Goal: Task Accomplishment & Management: Manage account settings

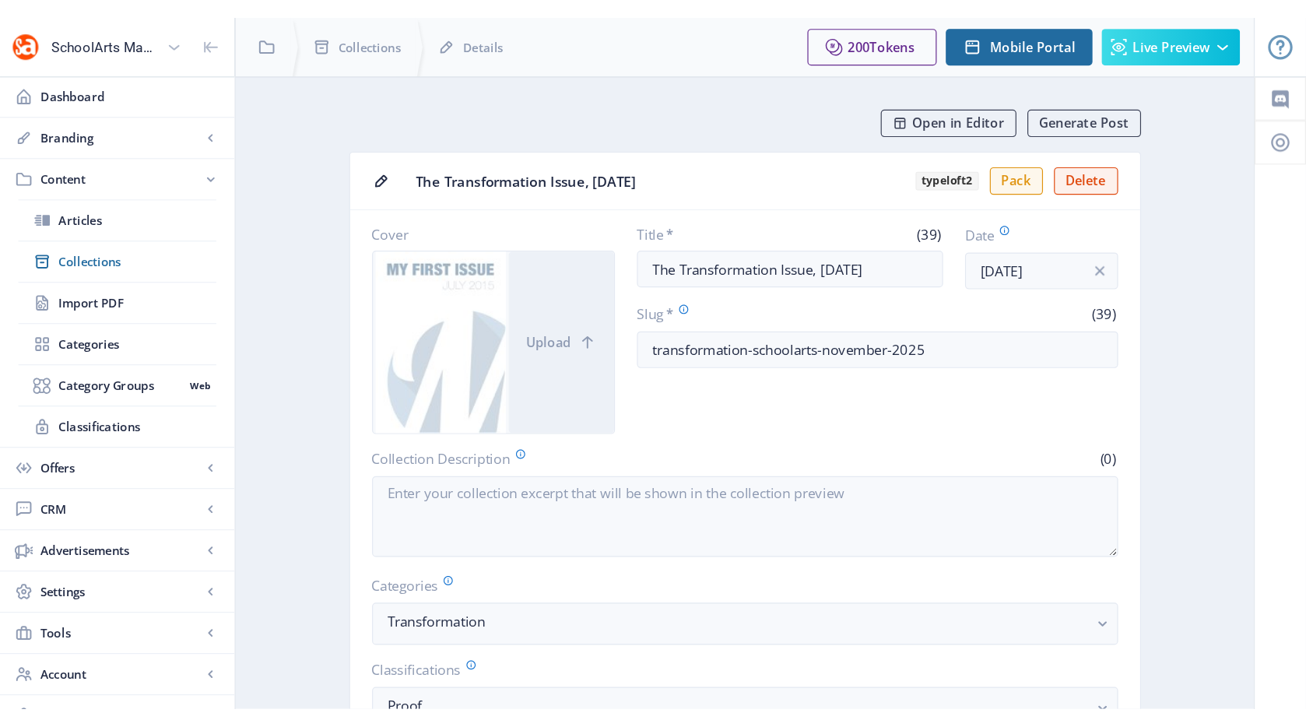
scroll to position [598, 0]
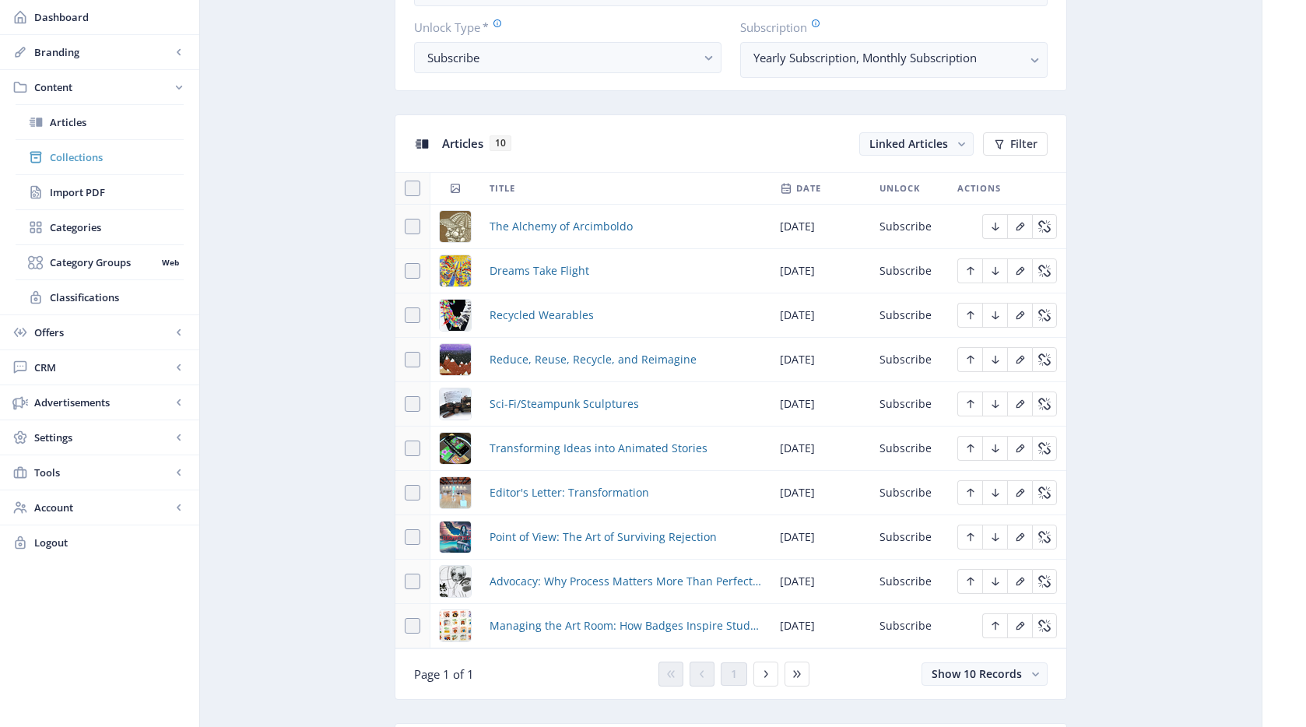
click at [143, 146] on link "Collections" at bounding box center [100, 157] width 168 height 34
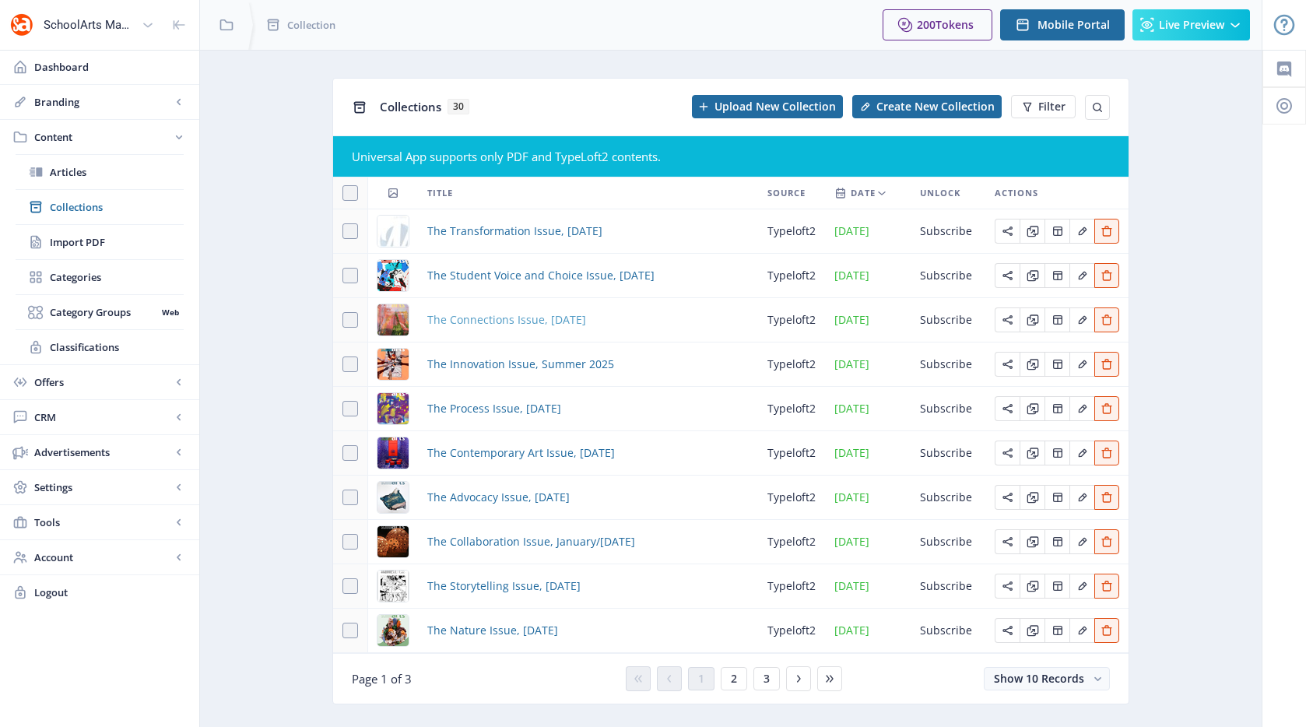
click at [484, 316] on span "The Connections Issue, [DATE]" at bounding box center [506, 319] width 159 height 19
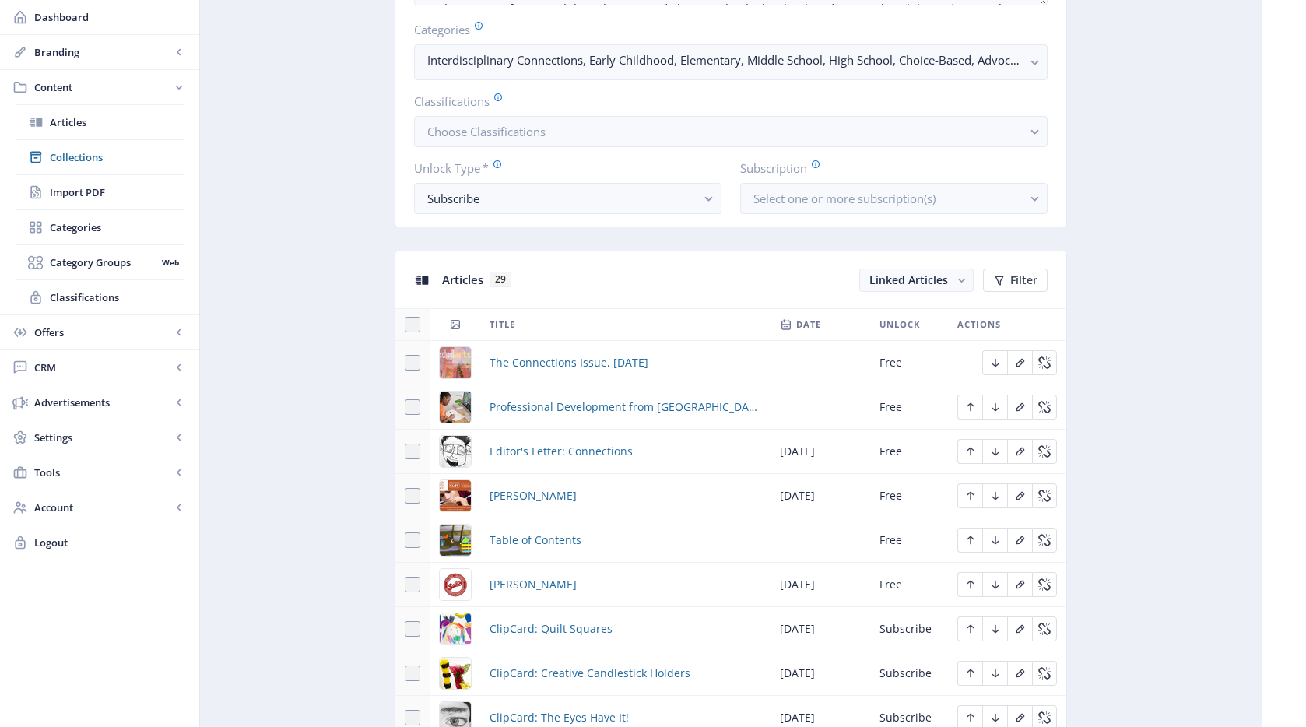
scroll to position [650, 0]
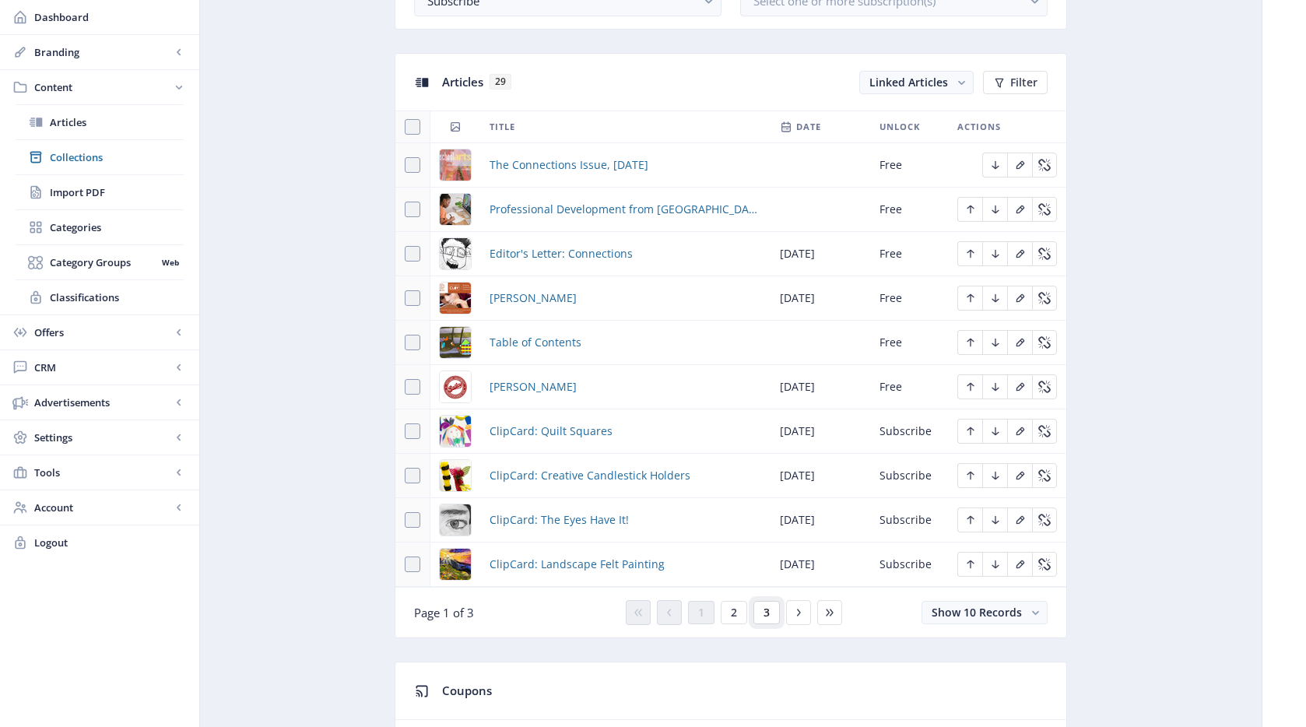
click at [769, 586] on span "3" at bounding box center [766, 612] width 6 height 12
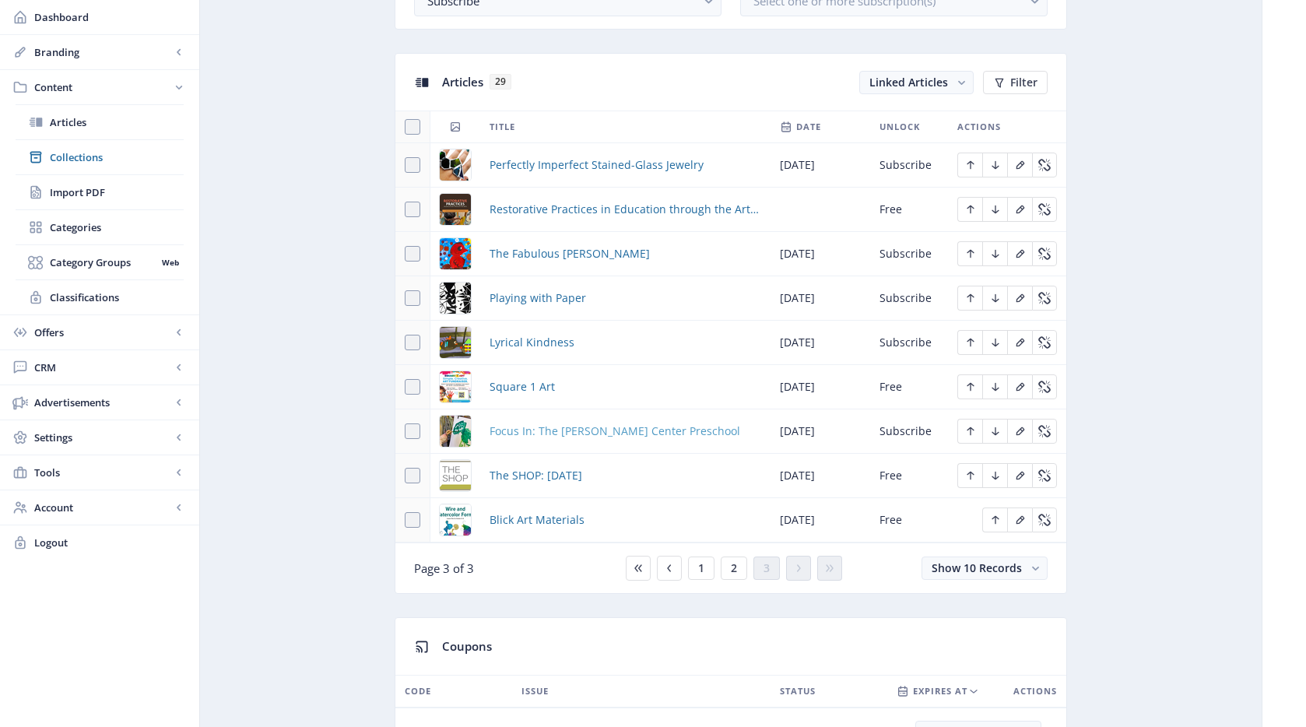
click at [598, 433] on span "Focus In: The [PERSON_NAME] Center Preschool" at bounding box center [614, 431] width 251 height 19
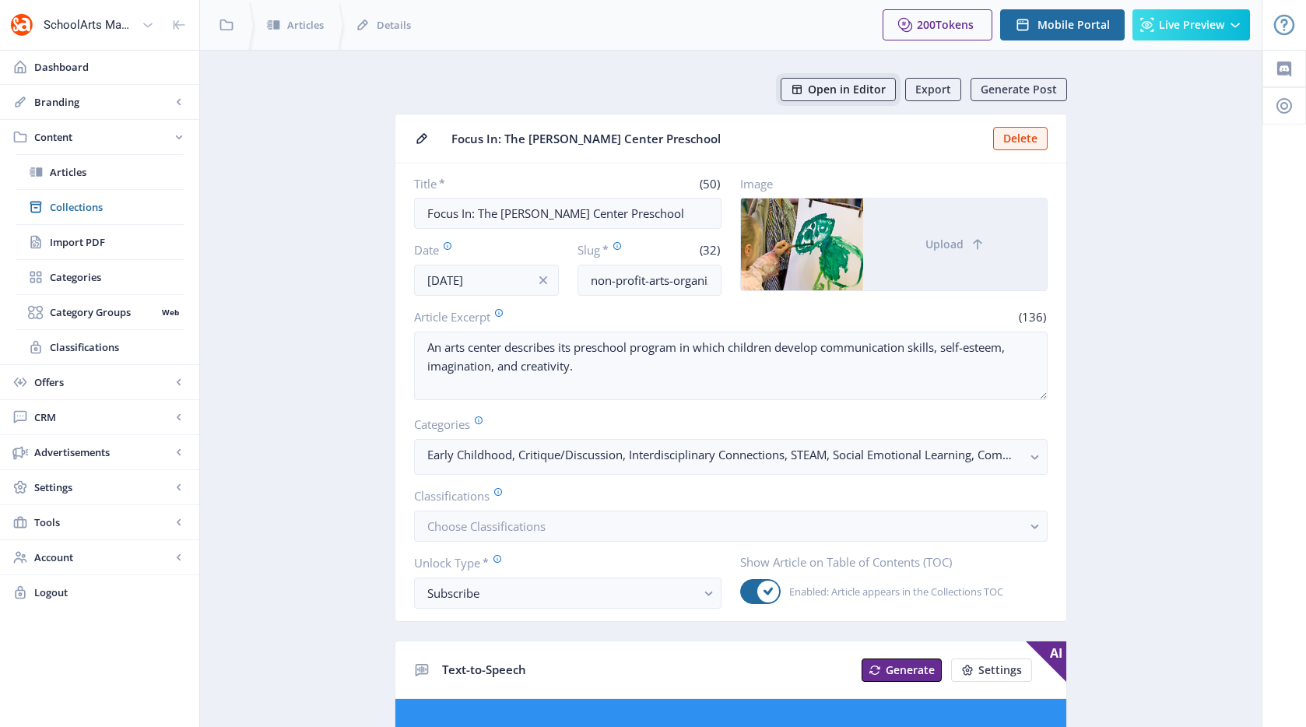
click at [857, 89] on span "Open in Editor" at bounding box center [847, 89] width 78 height 12
click at [872, 92] on span "Open in Editor" at bounding box center [847, 89] width 78 height 12
click at [78, 210] on span "Collections" at bounding box center [117, 207] width 134 height 16
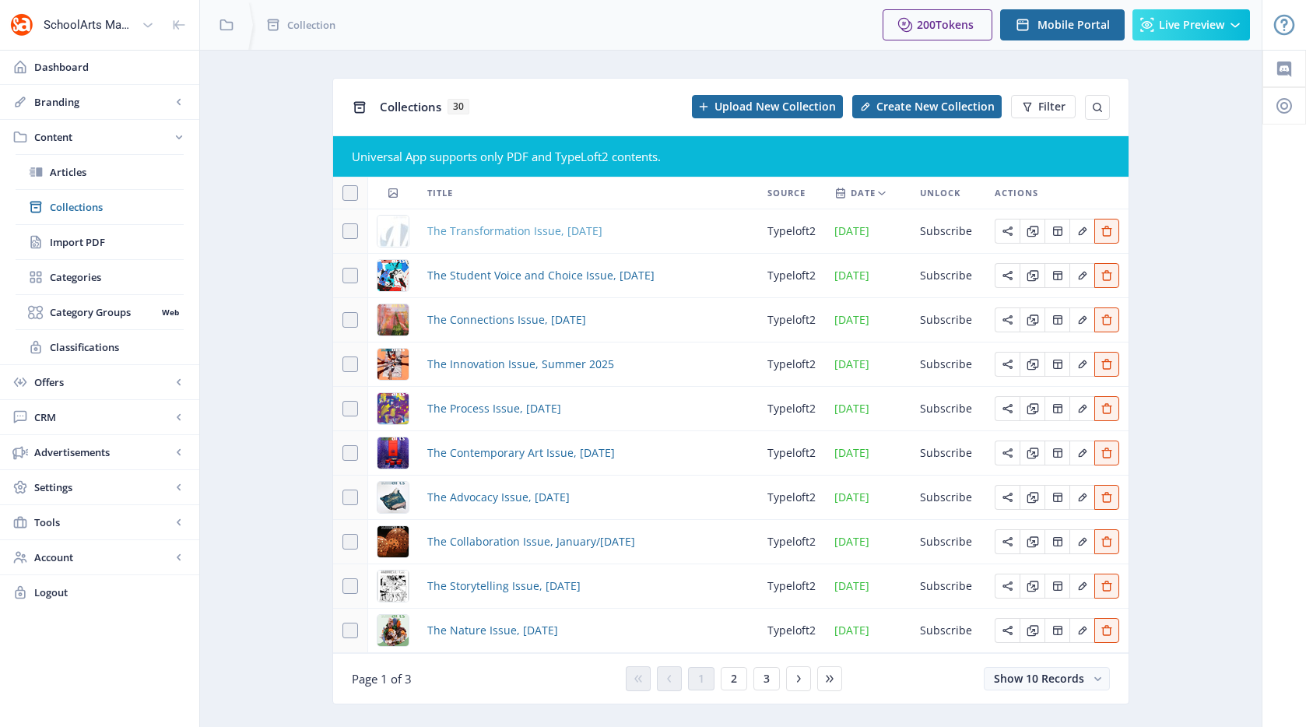
click at [498, 232] on span "The Transformation Issue, [DATE]" at bounding box center [514, 231] width 175 height 19
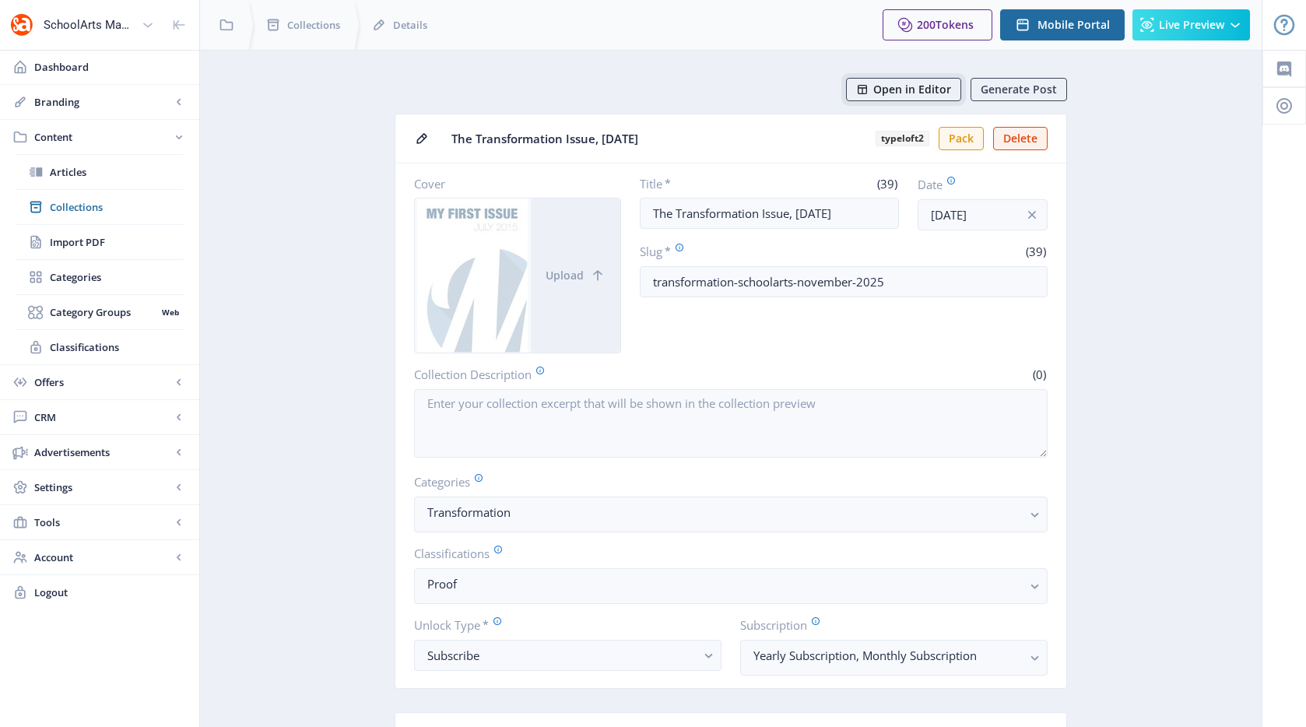
click at [884, 89] on span "Open in Editor" at bounding box center [912, 89] width 78 height 12
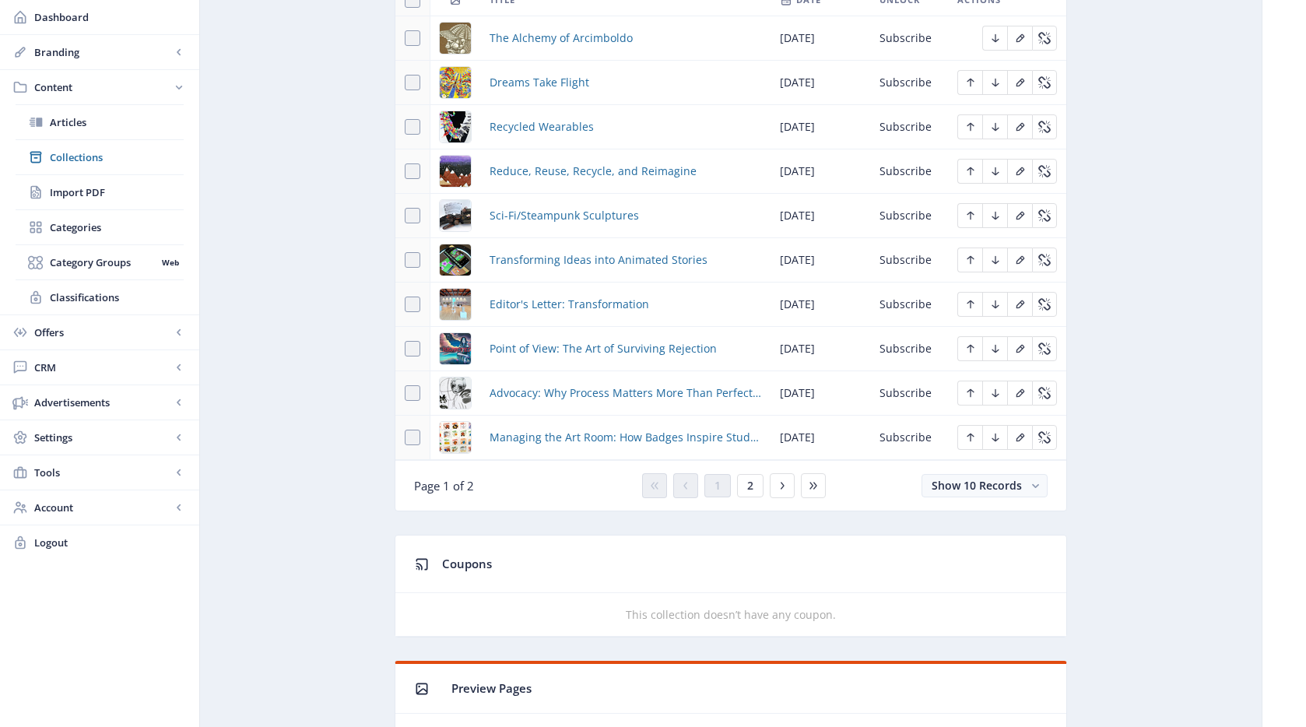
scroll to position [866, 0]
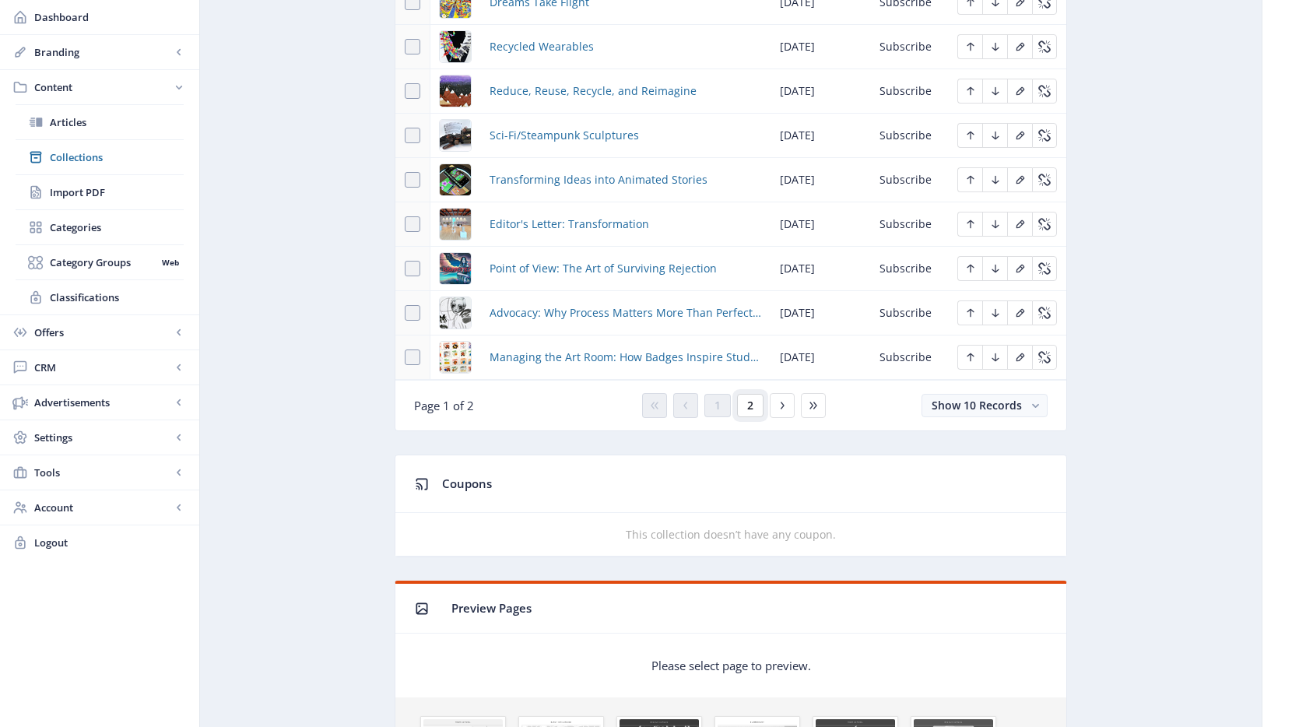
click at [745, 399] on button "2" at bounding box center [750, 405] width 26 height 23
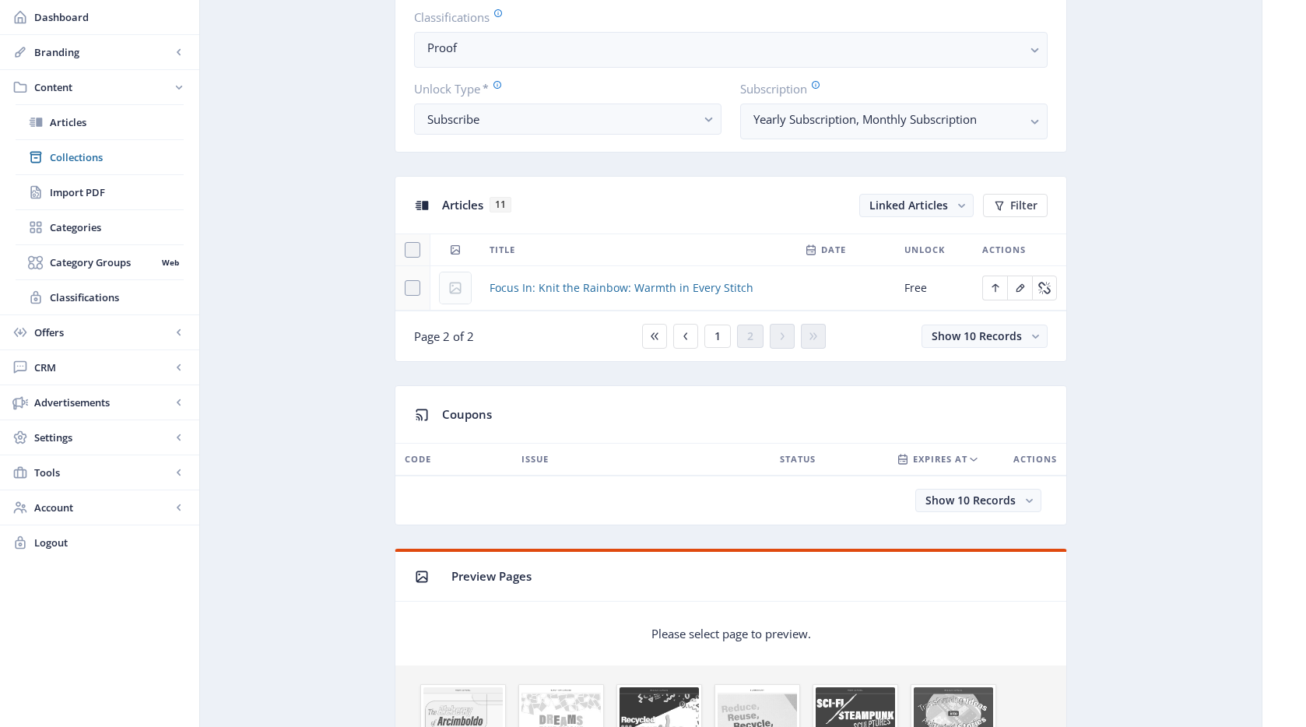
scroll to position [457, 0]
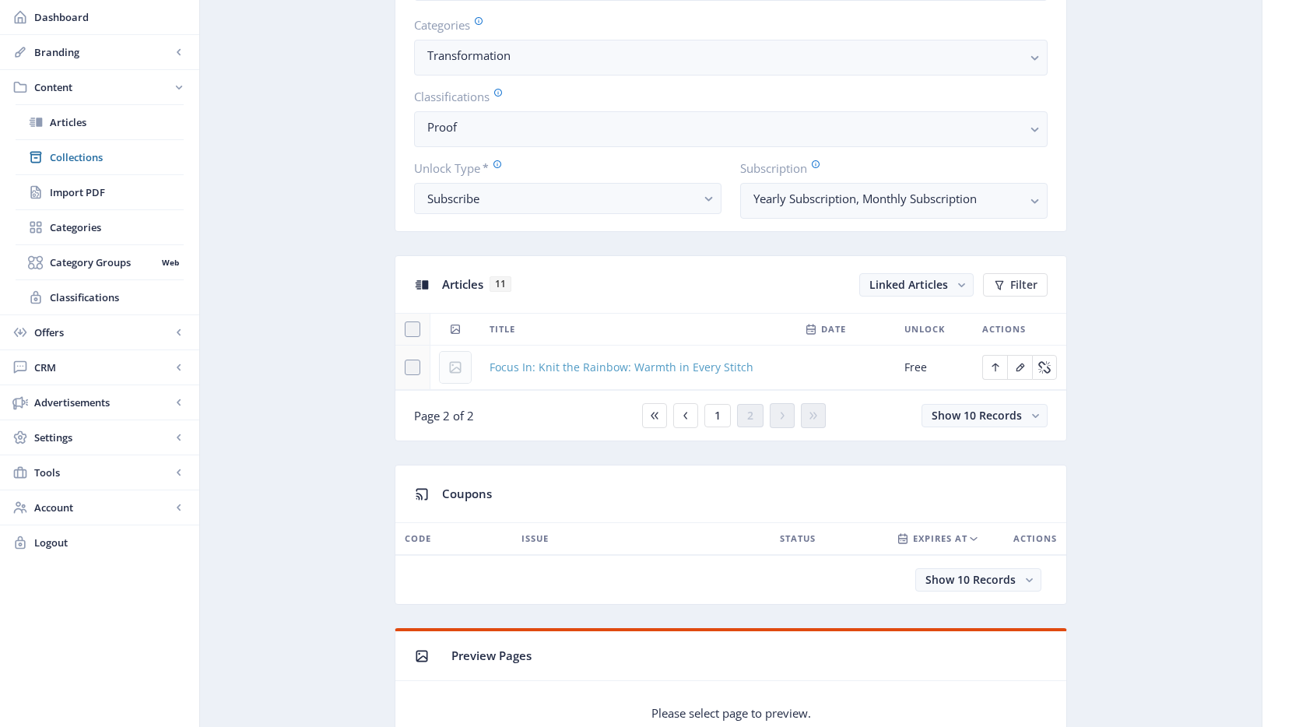
click at [605, 370] on span "Focus In: Knit the Rainbow: Warmth in Every Stitch" at bounding box center [621, 367] width 264 height 19
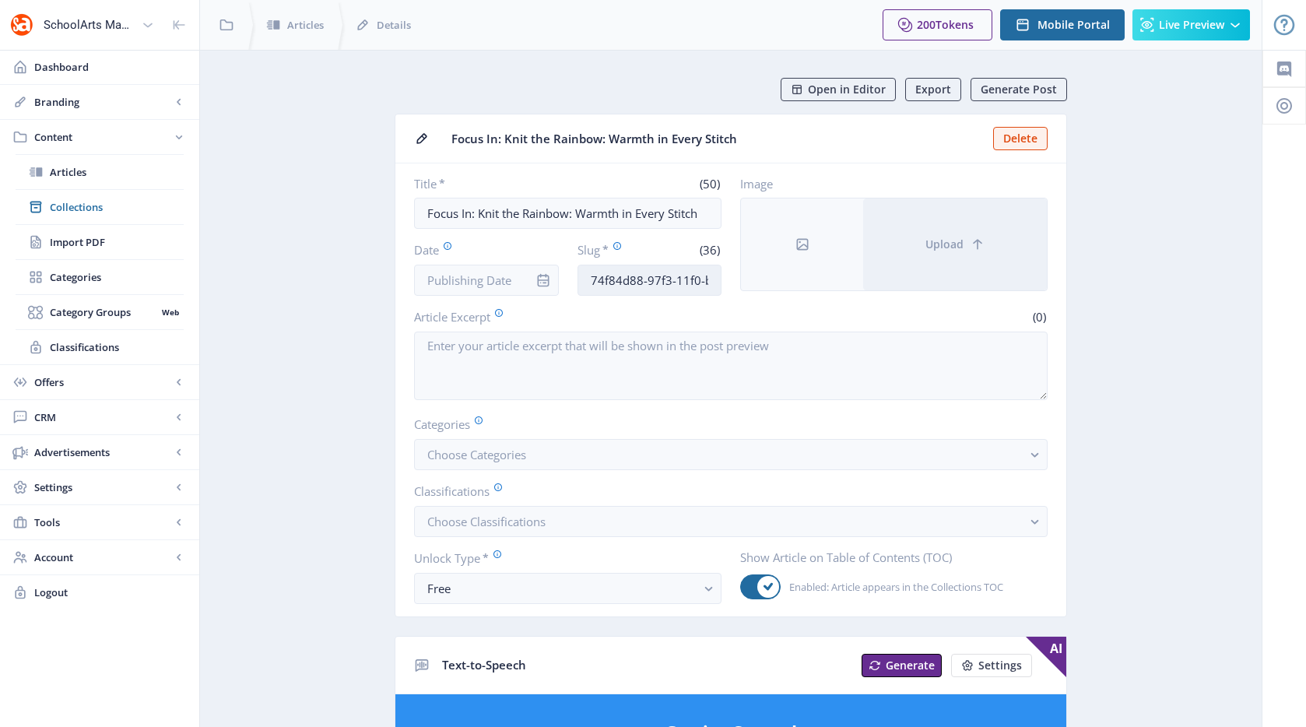
click at [657, 286] on input "74f84d88-97f3-11f0-bd64-4201ac1fa005" at bounding box center [649, 280] width 145 height 31
click at [647, 282] on input "74f84d88-97f3-11f0-bd64-4201ac1fa005" at bounding box center [649, 280] width 145 height 31
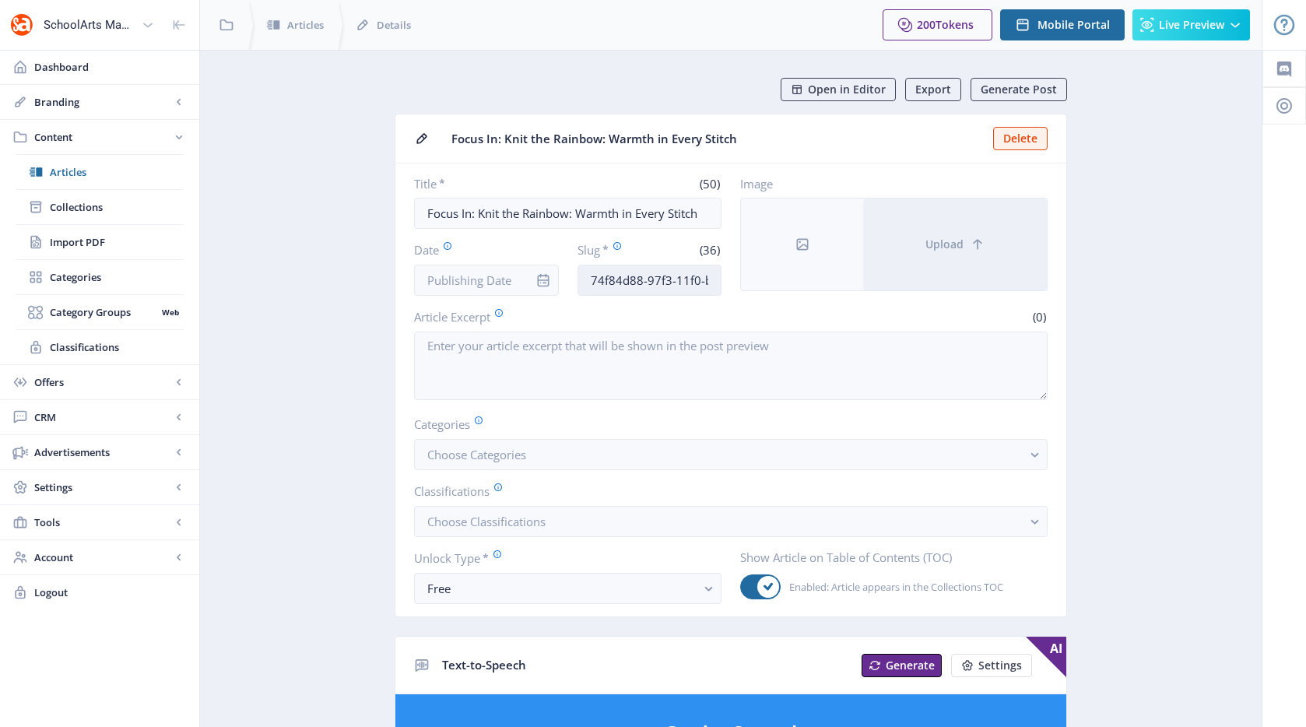
click at [647, 282] on input "74f84d88-97f3-11f0-bd64-4201ac1fa005" at bounding box center [649, 280] width 145 height 31
paste input "non-profit-arts-organization-92"
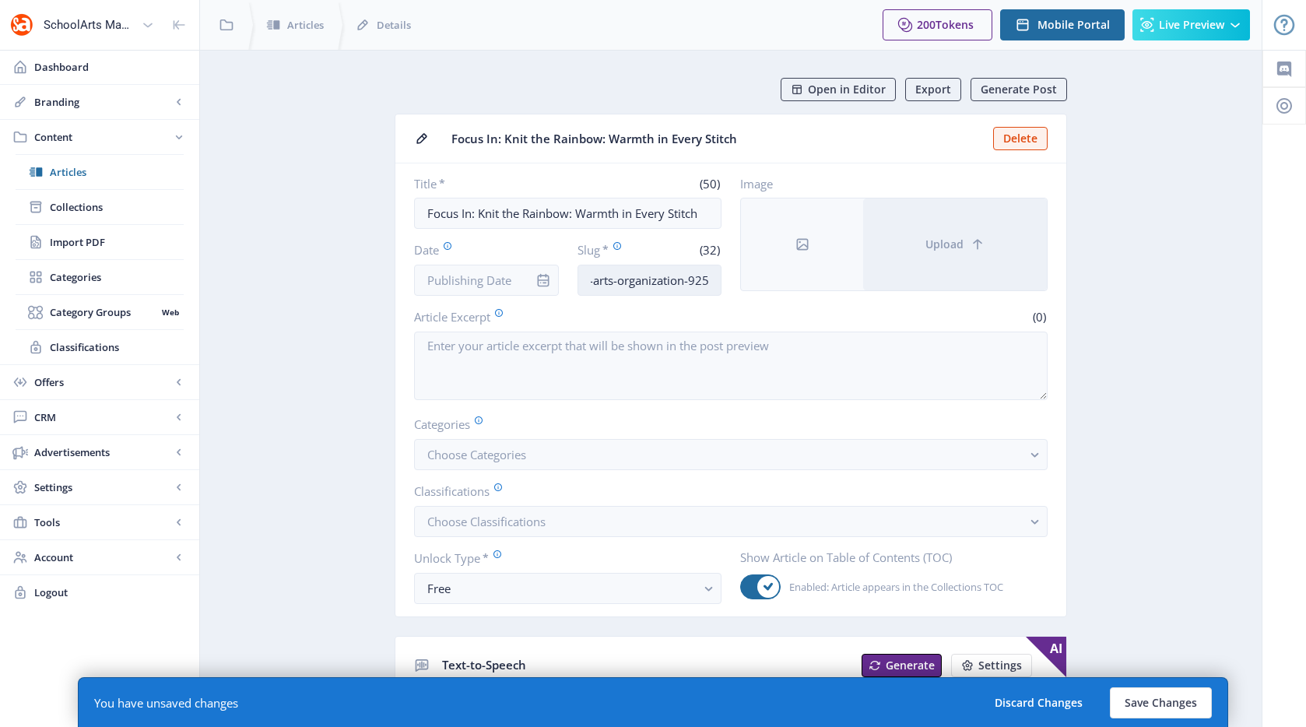
click at [692, 281] on input "non-profit-arts-organization-925" at bounding box center [649, 280] width 145 height 31
type input "non-profit-arts-organization-1125"
click at [492, 276] on input "Date" at bounding box center [486, 280] width 145 height 31
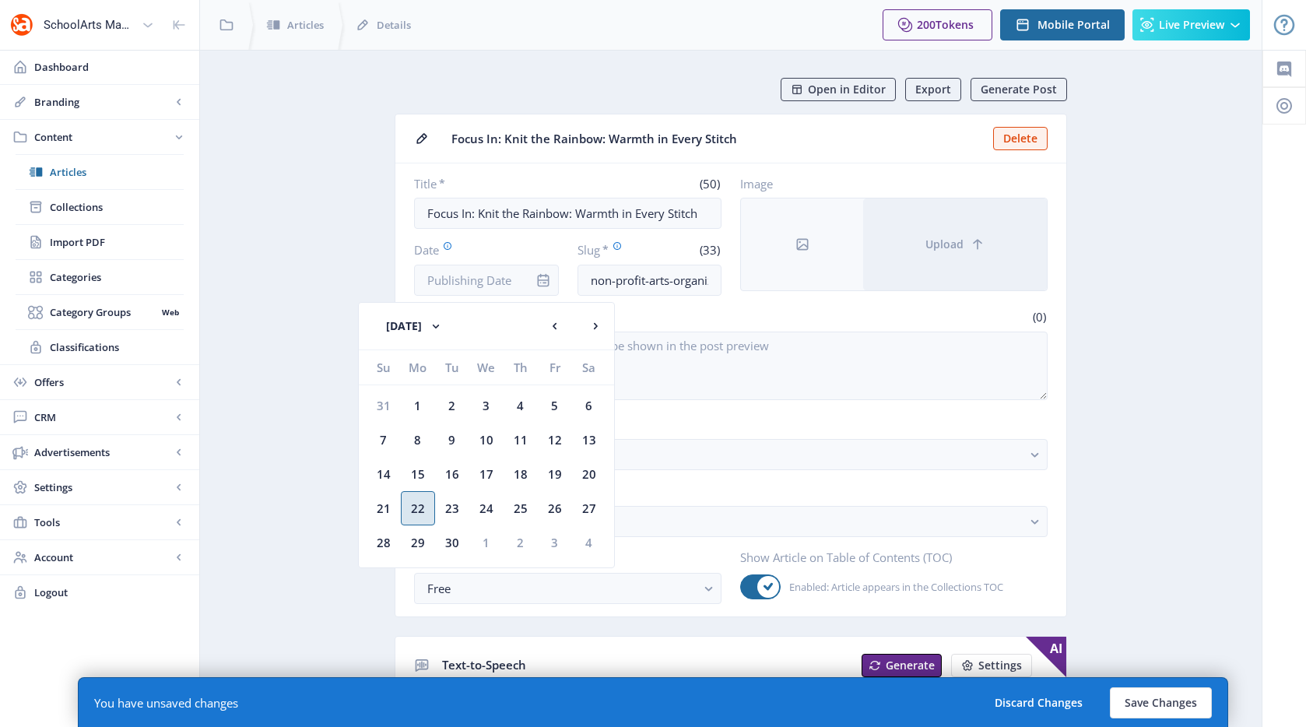
click at [419, 503] on div "22" at bounding box center [418, 508] width 34 height 34
type input "[DATE]"
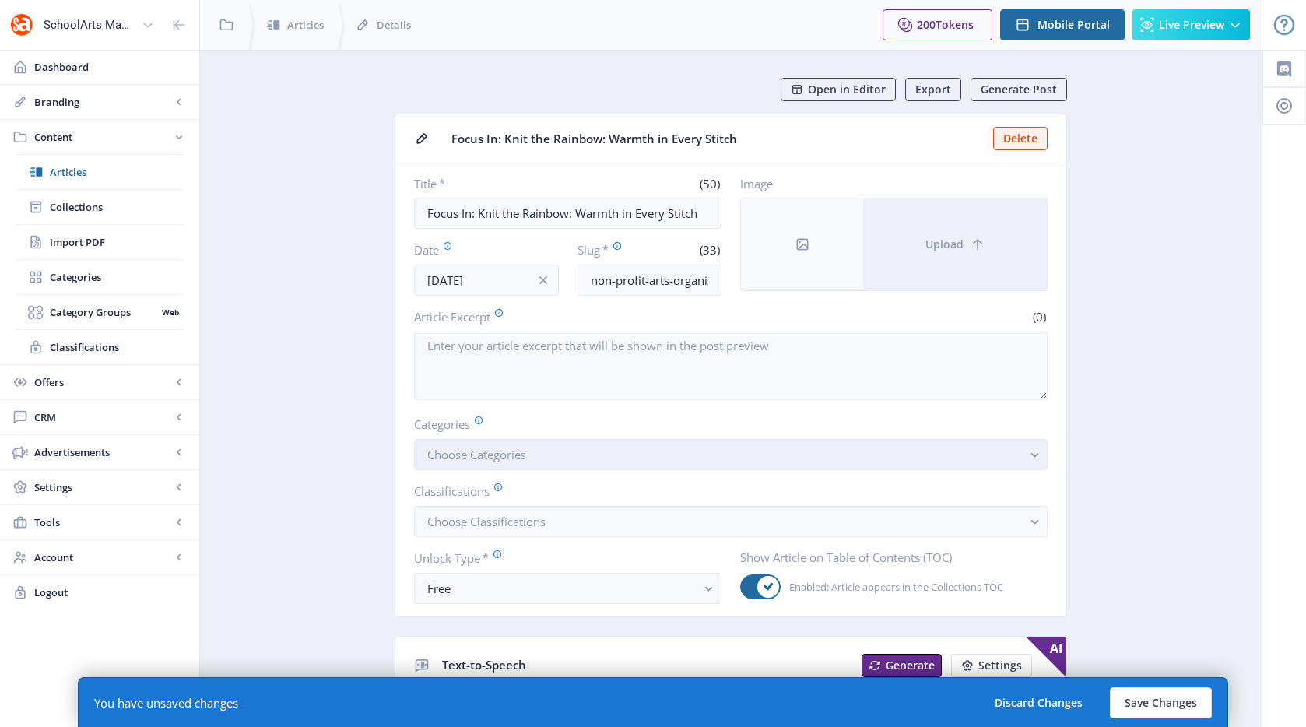
click at [533, 466] on button "Choose Categories" at bounding box center [730, 454] width 633 height 31
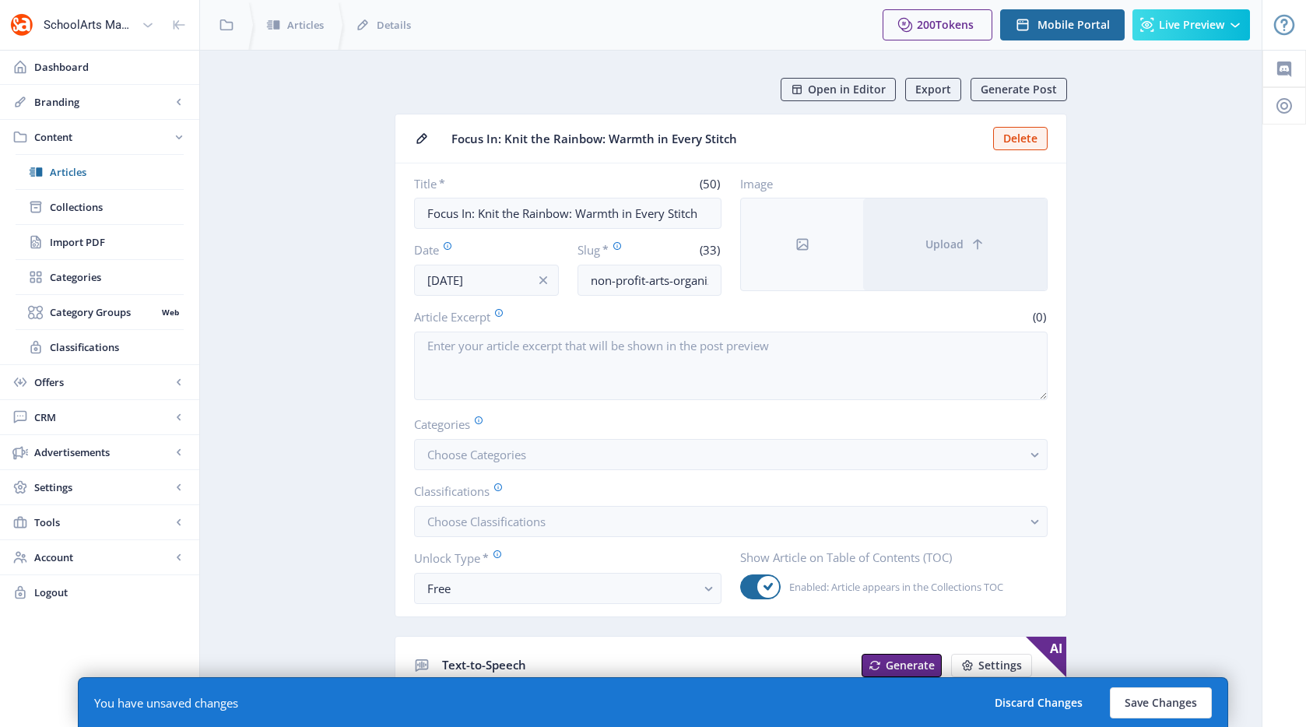
scroll to position [222, 0]
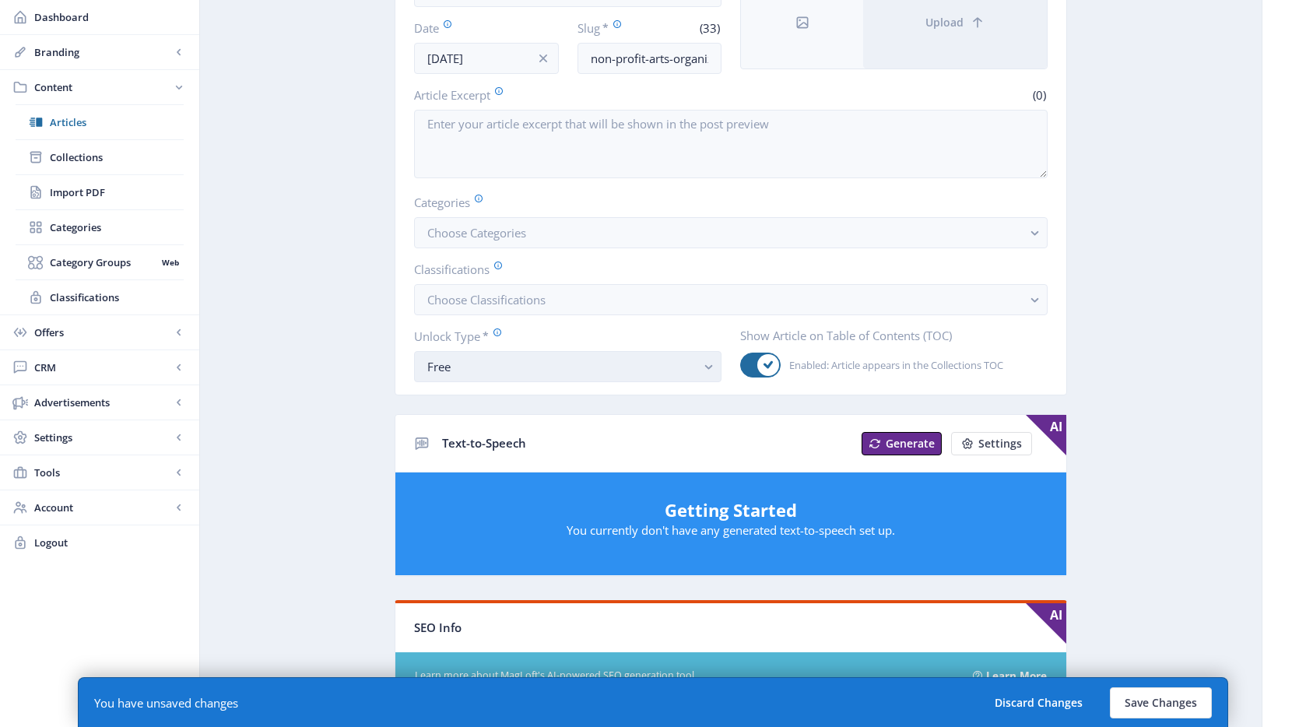
click at [478, 362] on div "Free" at bounding box center [561, 366] width 268 height 19
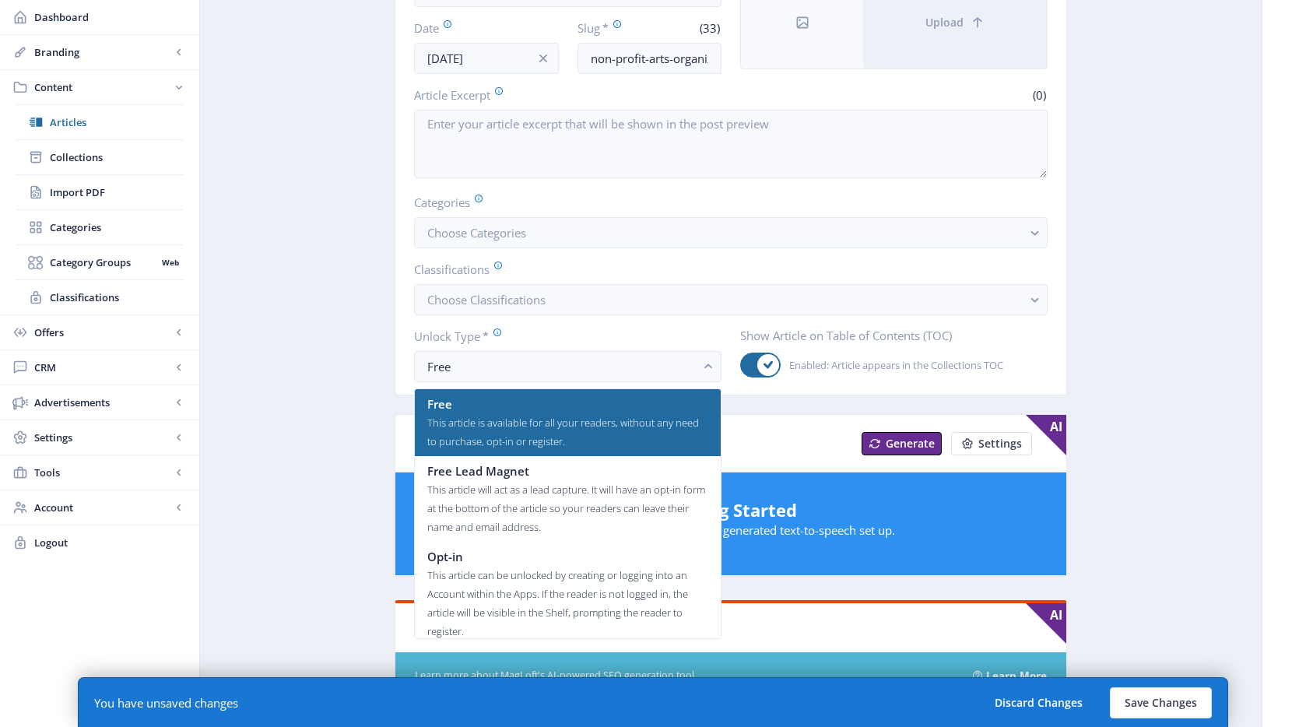
scroll to position [93, 0]
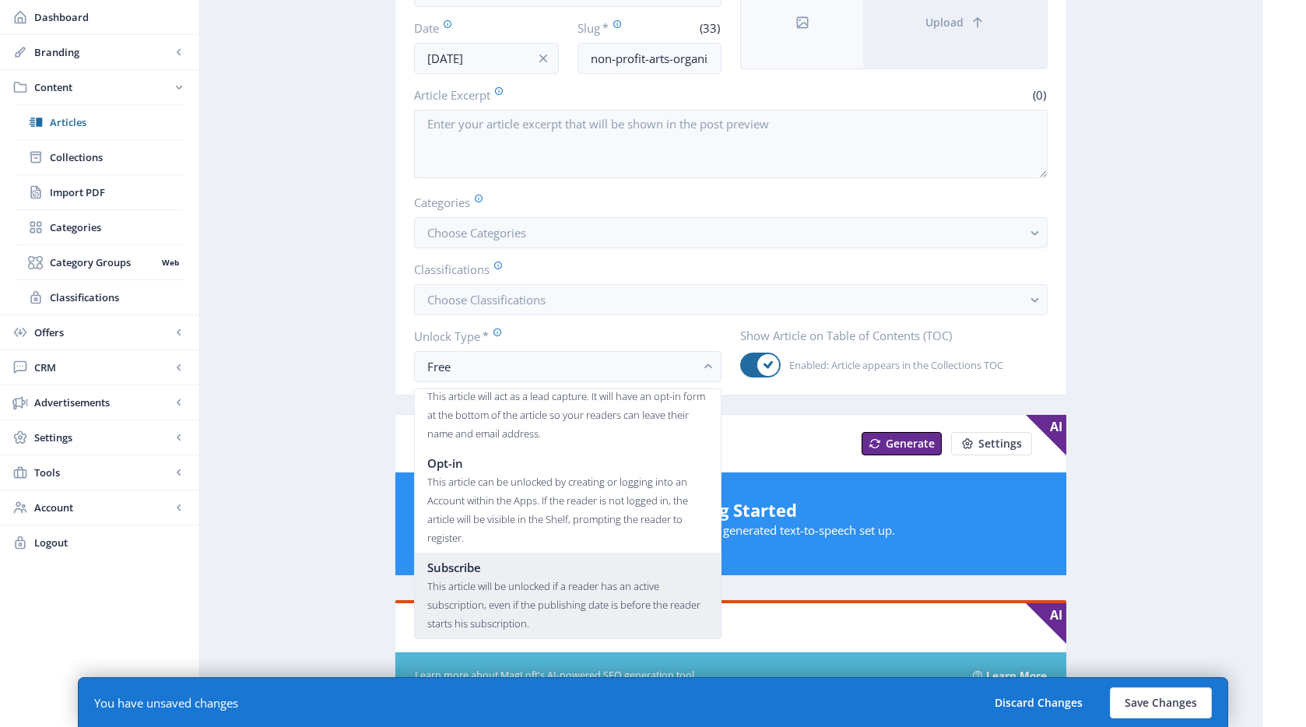
click at [485, 586] on div "This article will be unlocked if a reader has an active subscription, even if t…" at bounding box center [567, 605] width 281 height 56
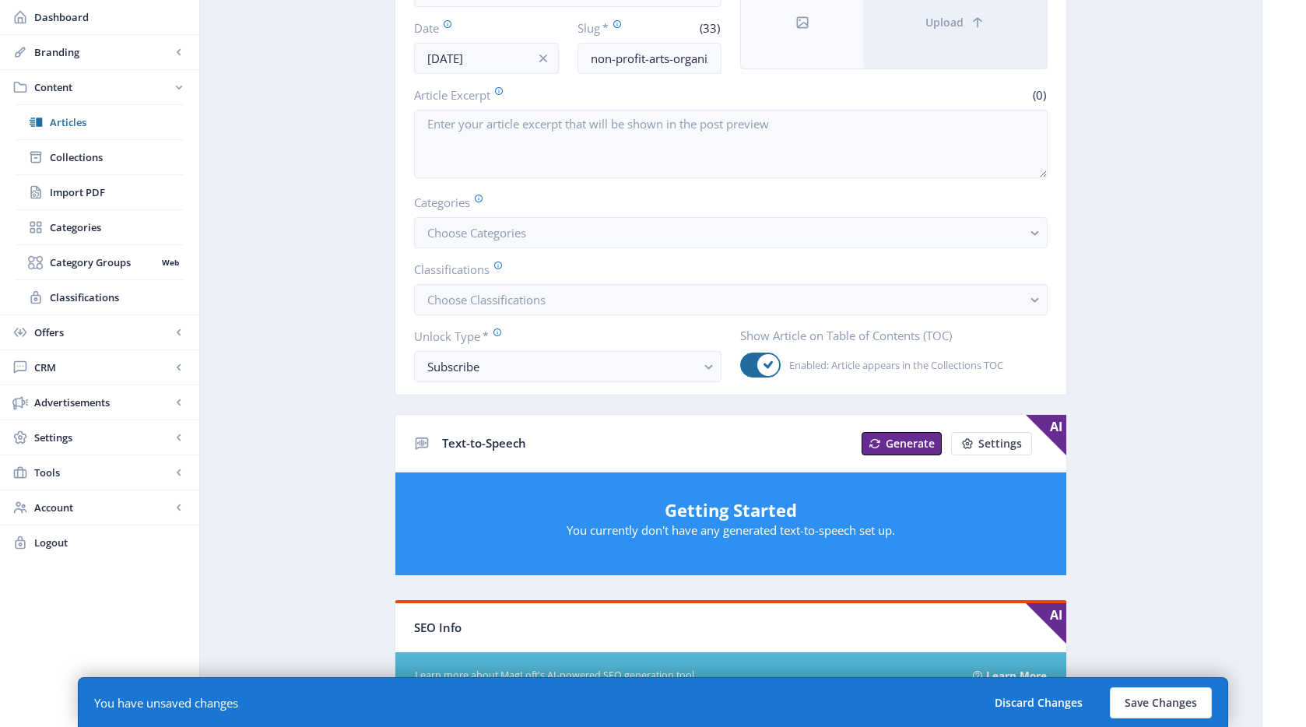
click at [1108, 269] on nb-layout-column "Open in Editor Export Generate Post Focus In: Knit the Rainbow: Warmth in Every…" at bounding box center [730, 595] width 1063 height 1534
click at [976, 307] on button "Choose Classifications" at bounding box center [730, 299] width 633 height 31
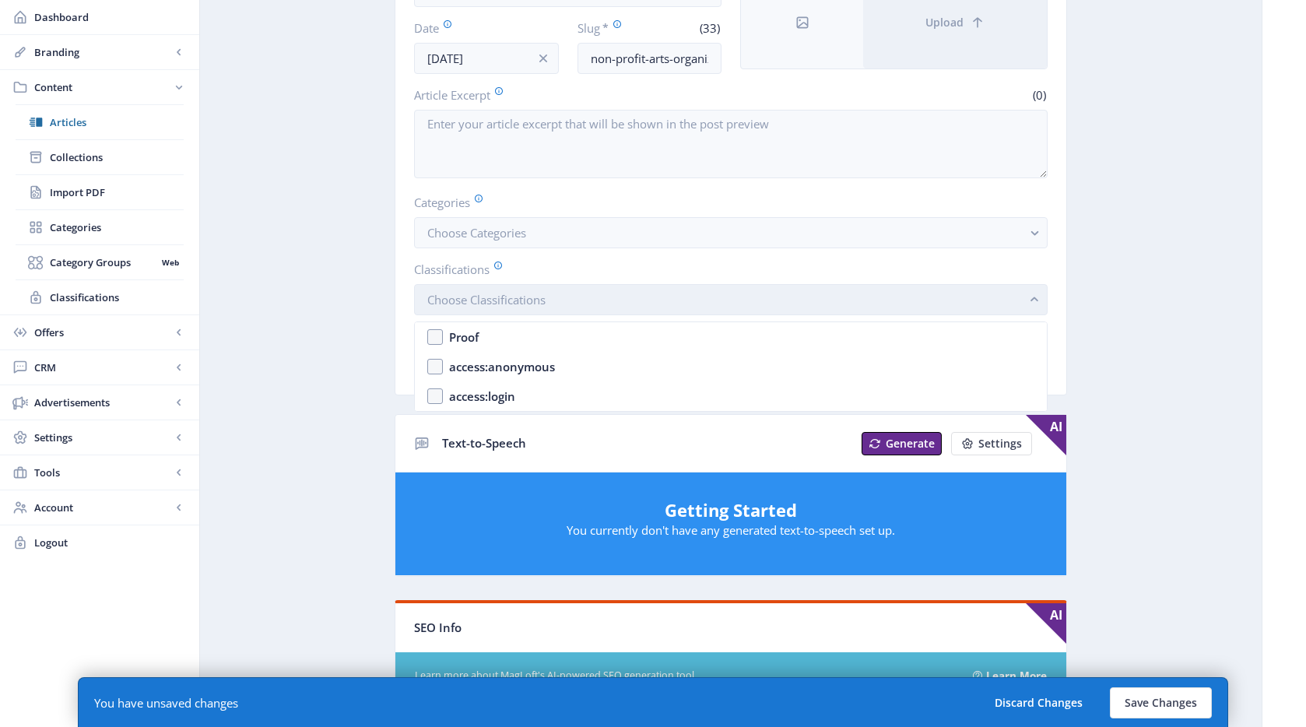
scroll to position [0, 0]
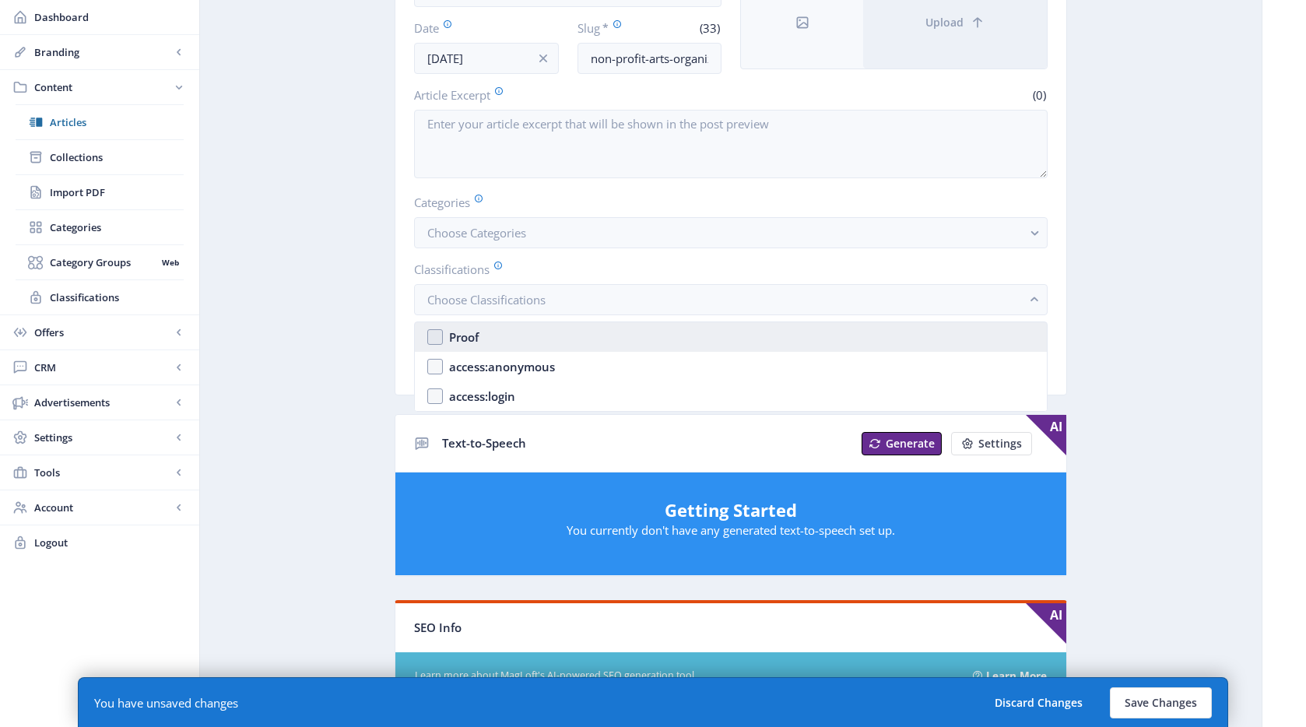
click at [744, 345] on nb-option "Proof" at bounding box center [731, 337] width 632 height 30
checkbox input "true"
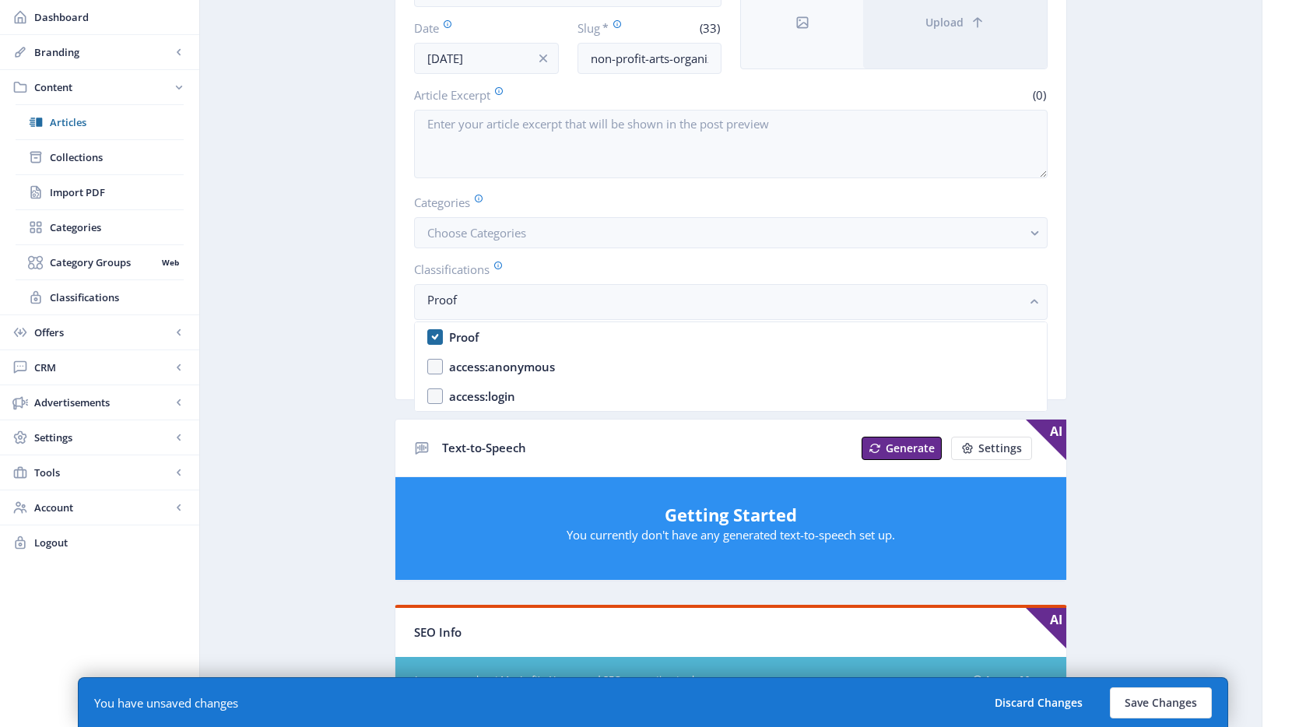
click at [1089, 237] on app-content-article "Open in Editor Export Generate Post Focus In: Knit the Rainbow: Warmth in Every…" at bounding box center [730, 596] width 1007 height 1480
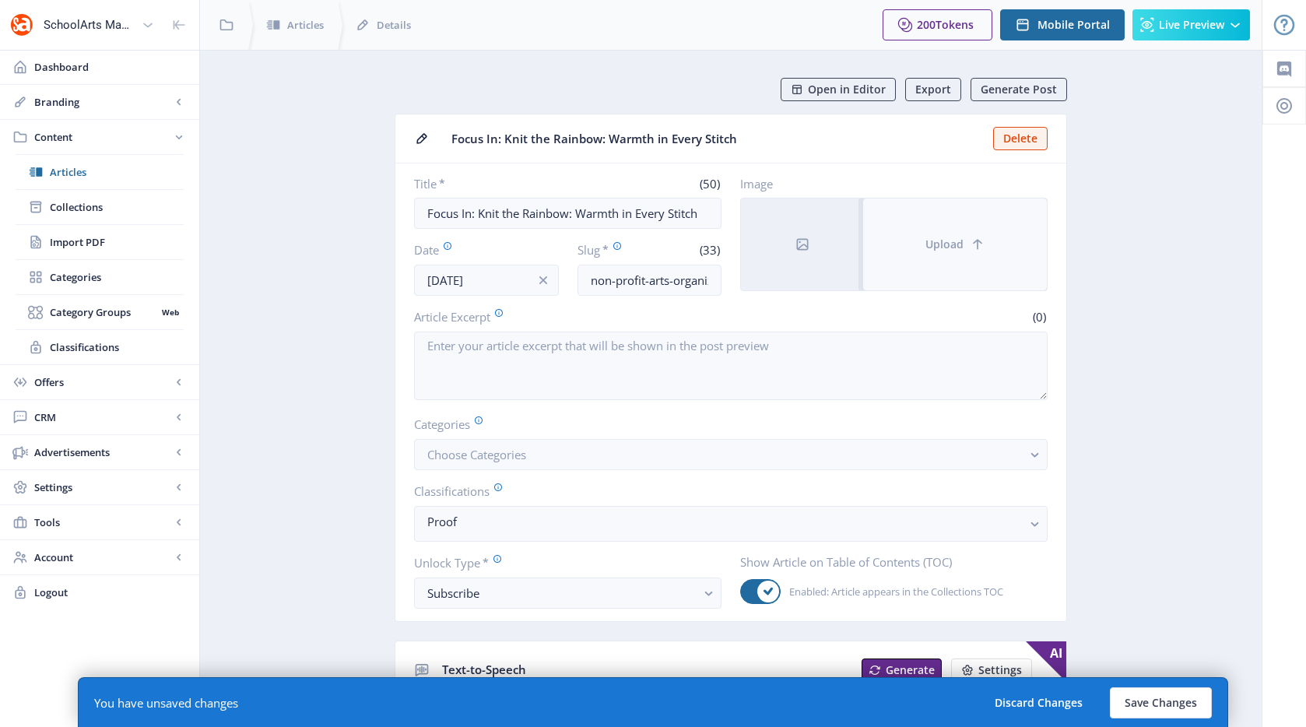
click at [940, 232] on button "Upload" at bounding box center [955, 244] width 184 height 92
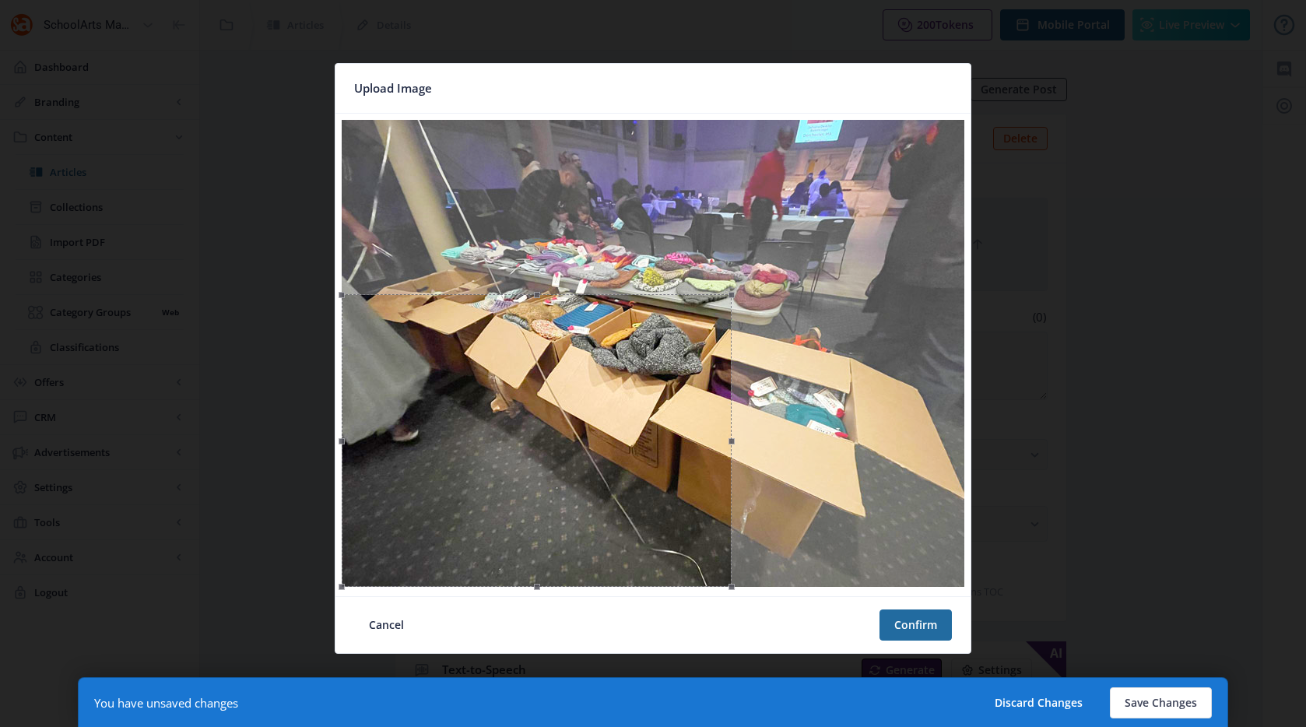
drag, startPoint x: 963, startPoint y: 122, endPoint x: 728, endPoint y: 377, distance: 346.9
click at [731, 375] on div at bounding box center [537, 440] width 390 height 293
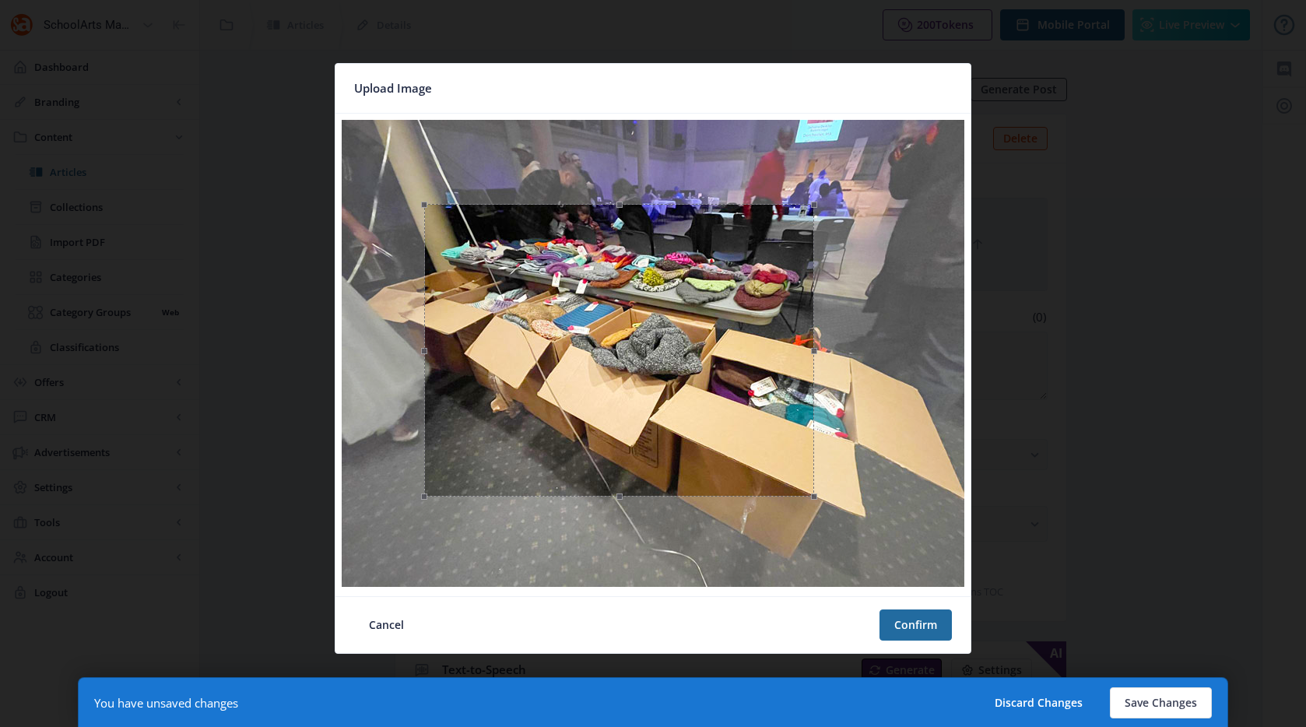
drag, startPoint x: 647, startPoint y: 424, endPoint x: 726, endPoint y: 324, distance: 127.3
click at [726, 324] on div at bounding box center [619, 350] width 390 height 293
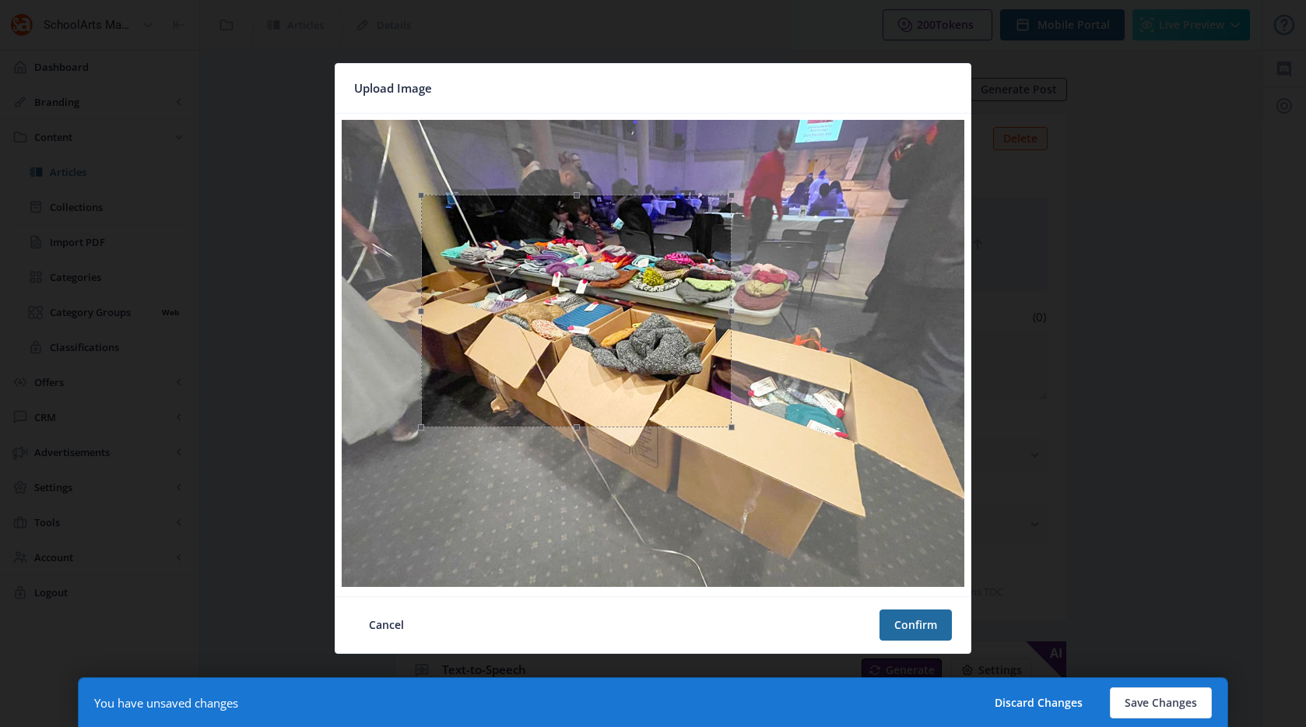
drag, startPoint x: 809, startPoint y: 483, endPoint x: 729, endPoint y: 333, distance: 170.2
click at [729, 333] on div at bounding box center [576, 311] width 310 height 233
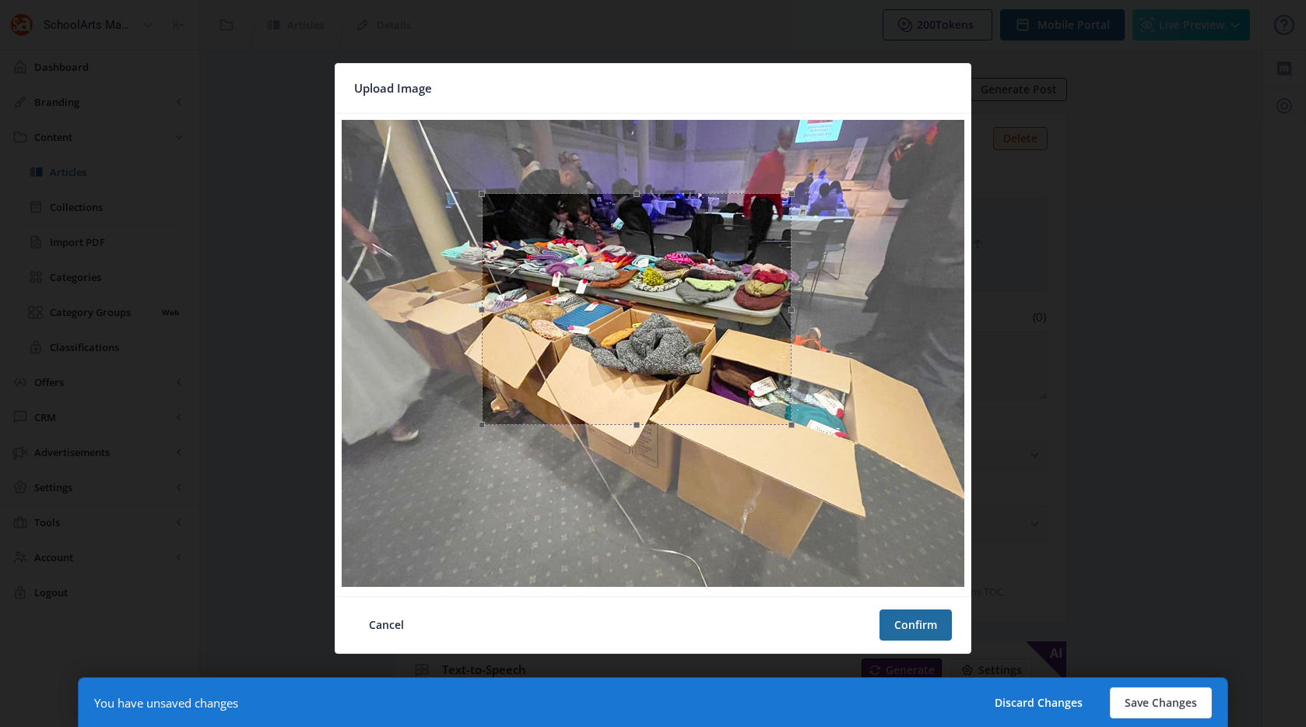
drag, startPoint x: 670, startPoint y: 308, endPoint x: 719, endPoint y: 305, distance: 49.1
click at [719, 305] on div at bounding box center [637, 309] width 310 height 233
click at [900, 586] on button "Confirm" at bounding box center [915, 624] width 72 height 31
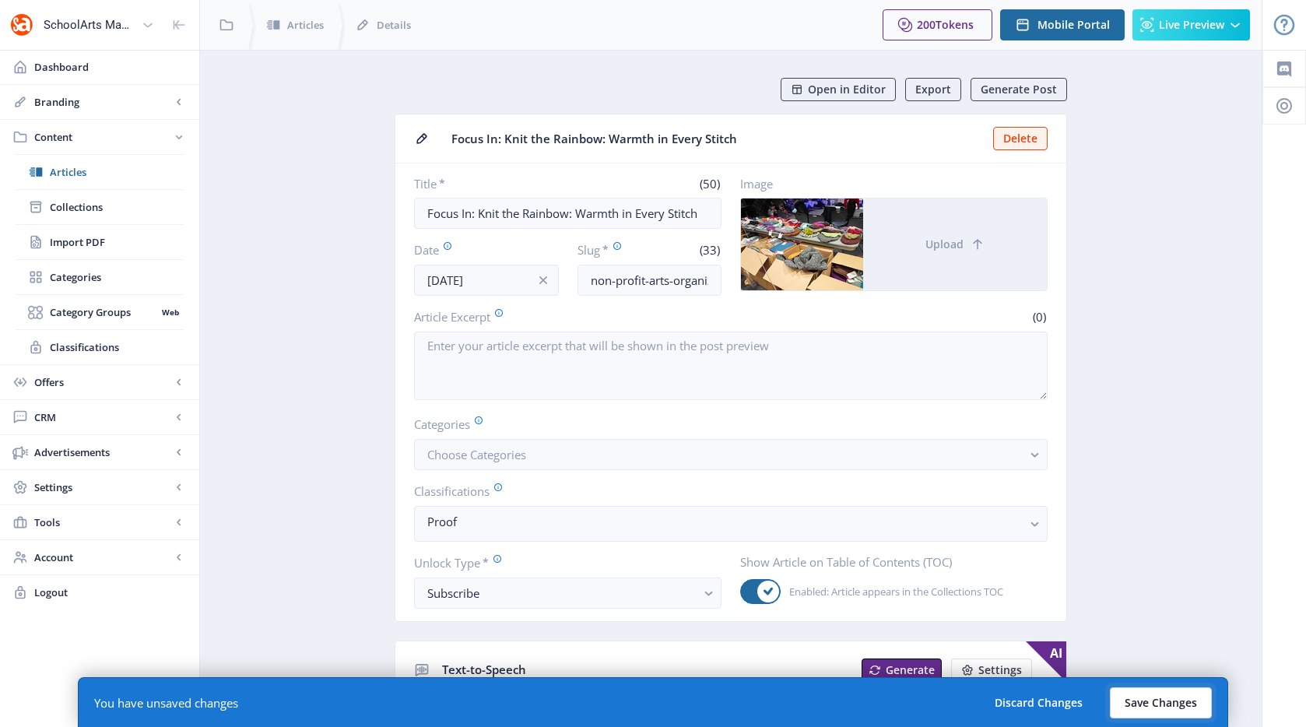
click at [1108, 586] on button "Save Changes" at bounding box center [1161, 702] width 102 height 31
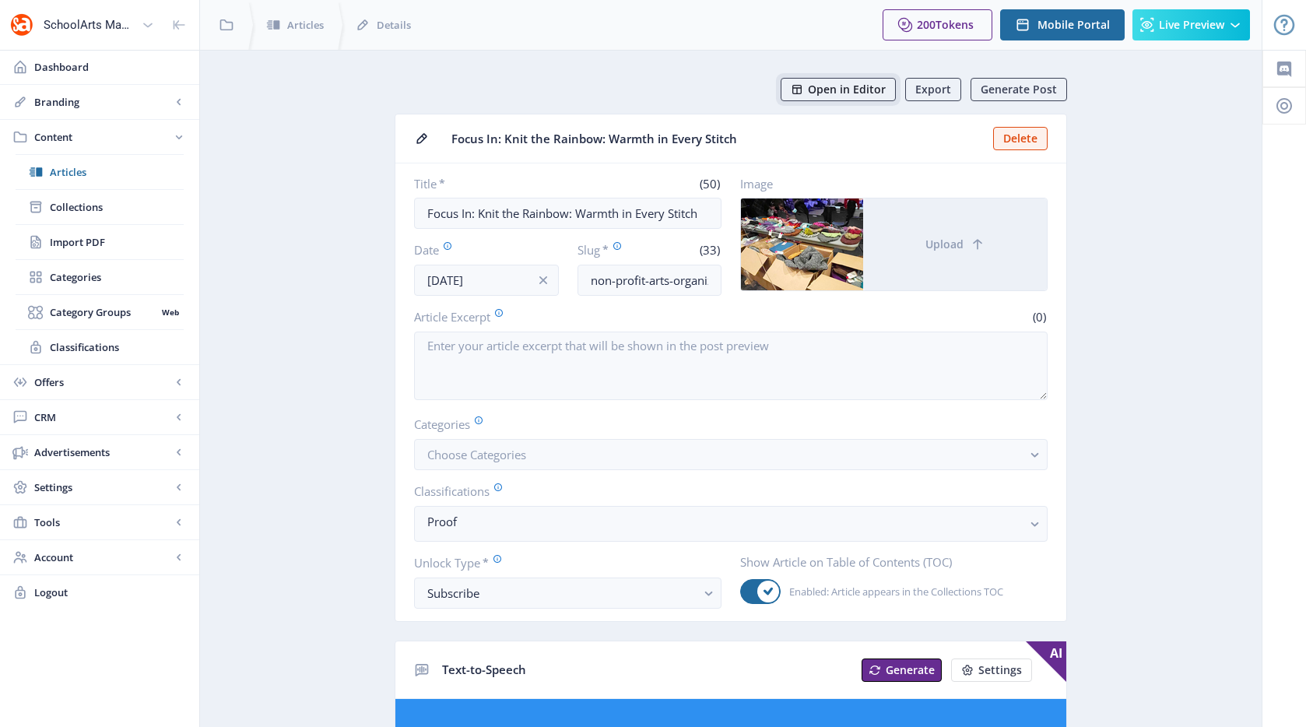
click at [810, 98] on button "Open in Editor" at bounding box center [837, 89] width 115 height 23
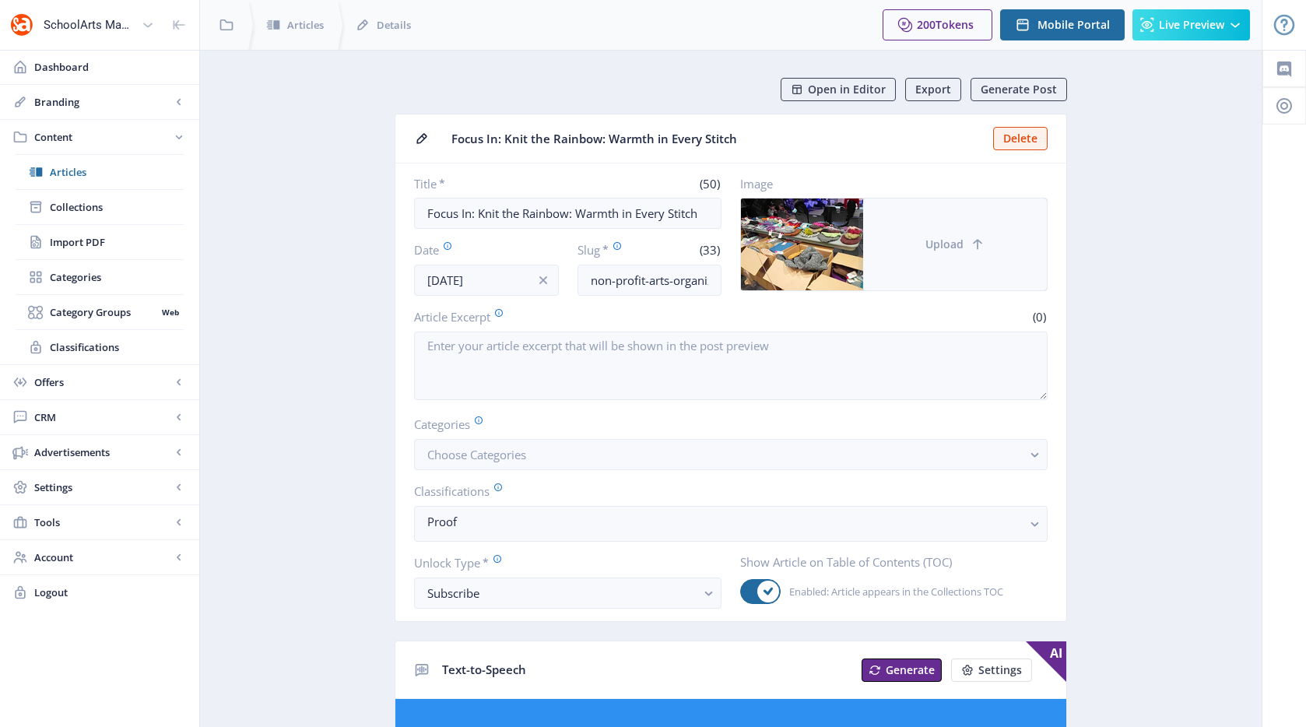
click at [907, 252] on button "Upload" at bounding box center [955, 244] width 184 height 92
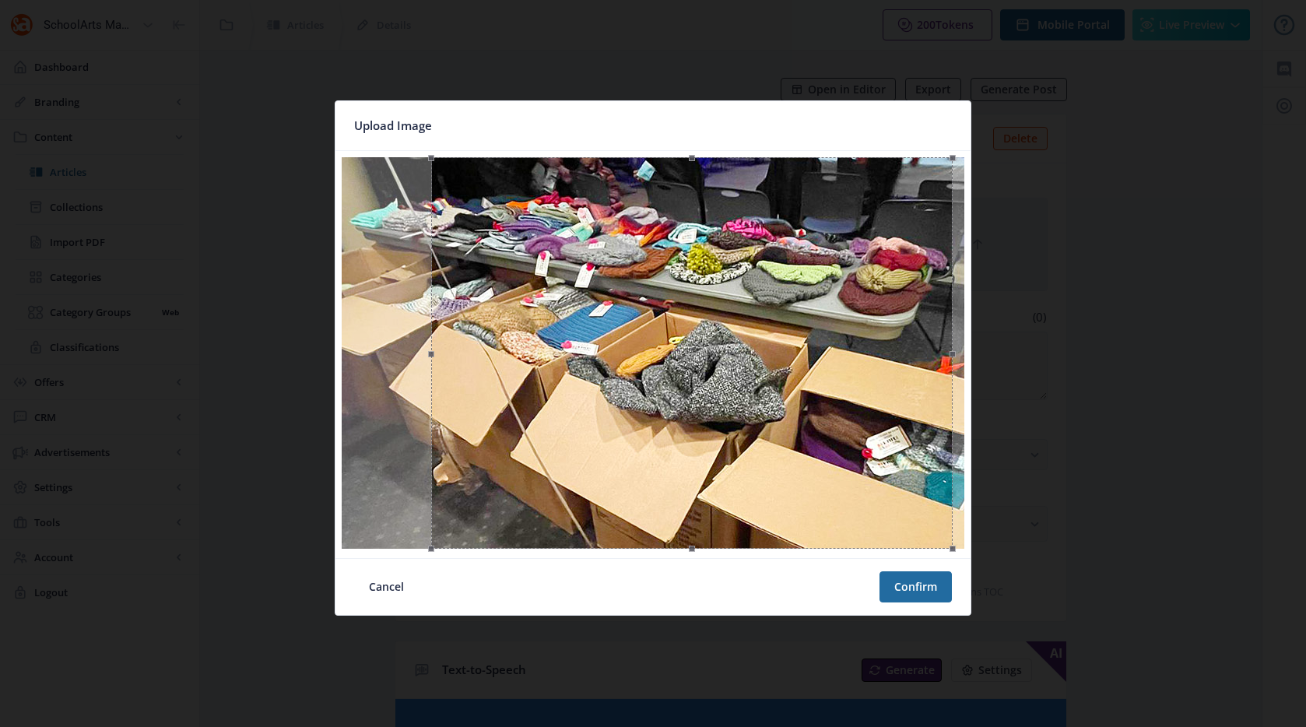
drag, startPoint x: 881, startPoint y: 506, endPoint x: 920, endPoint y: 509, distance: 39.0
click at [920, 509] on div at bounding box center [692, 352] width 522 height 391
click at [933, 586] on button "Confirm" at bounding box center [915, 586] width 72 height 31
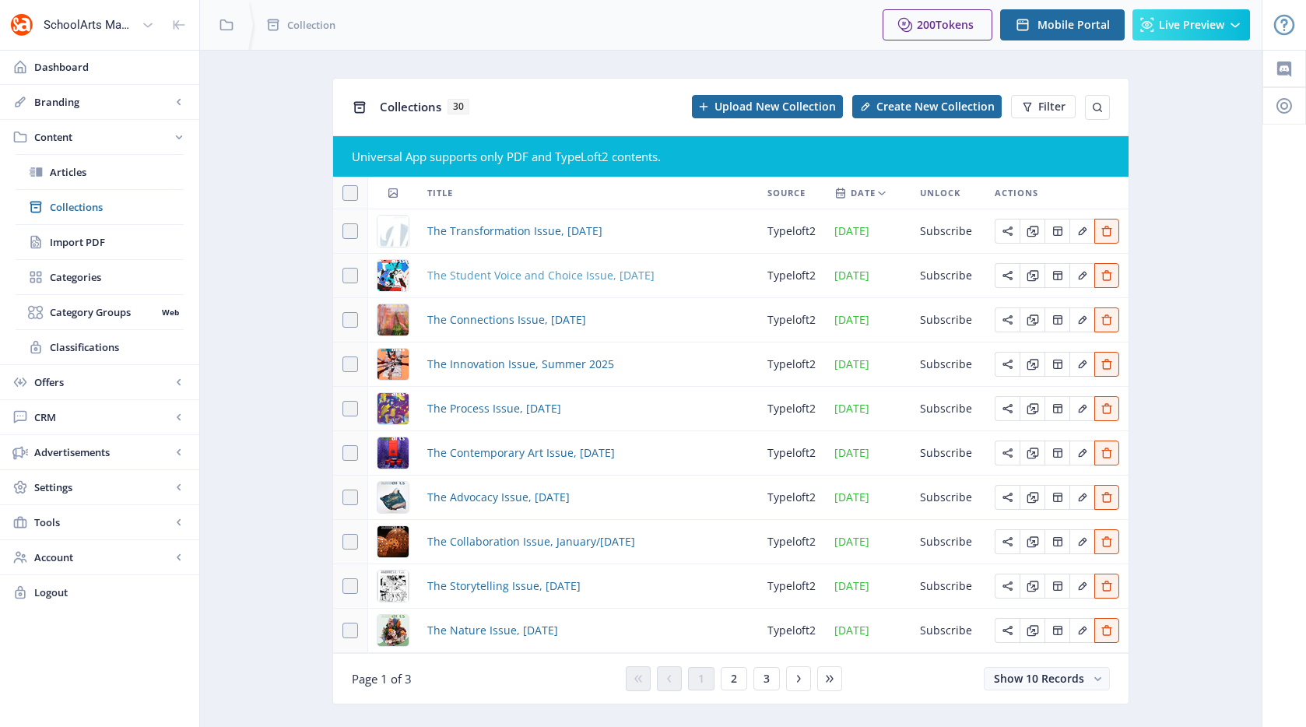
click at [486, 277] on span "The Student Voice and Choice Issue, [DATE]" at bounding box center [540, 275] width 227 height 19
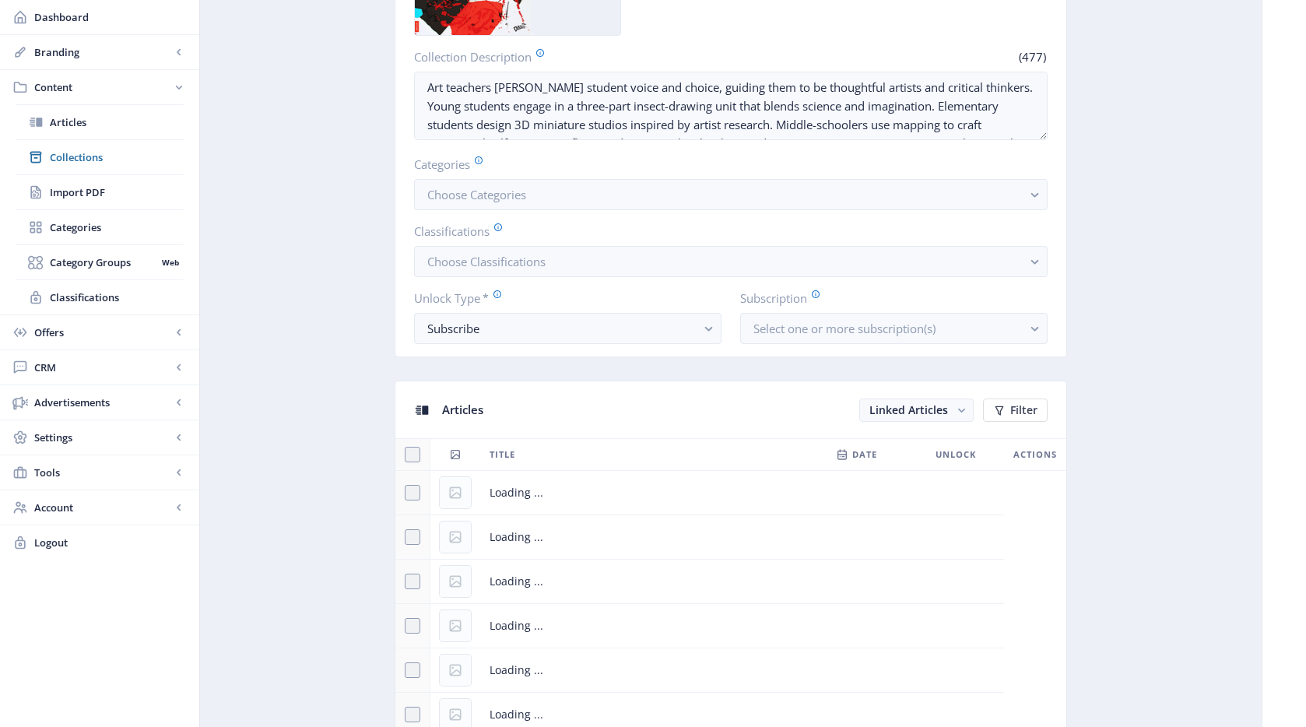
scroll to position [669, 0]
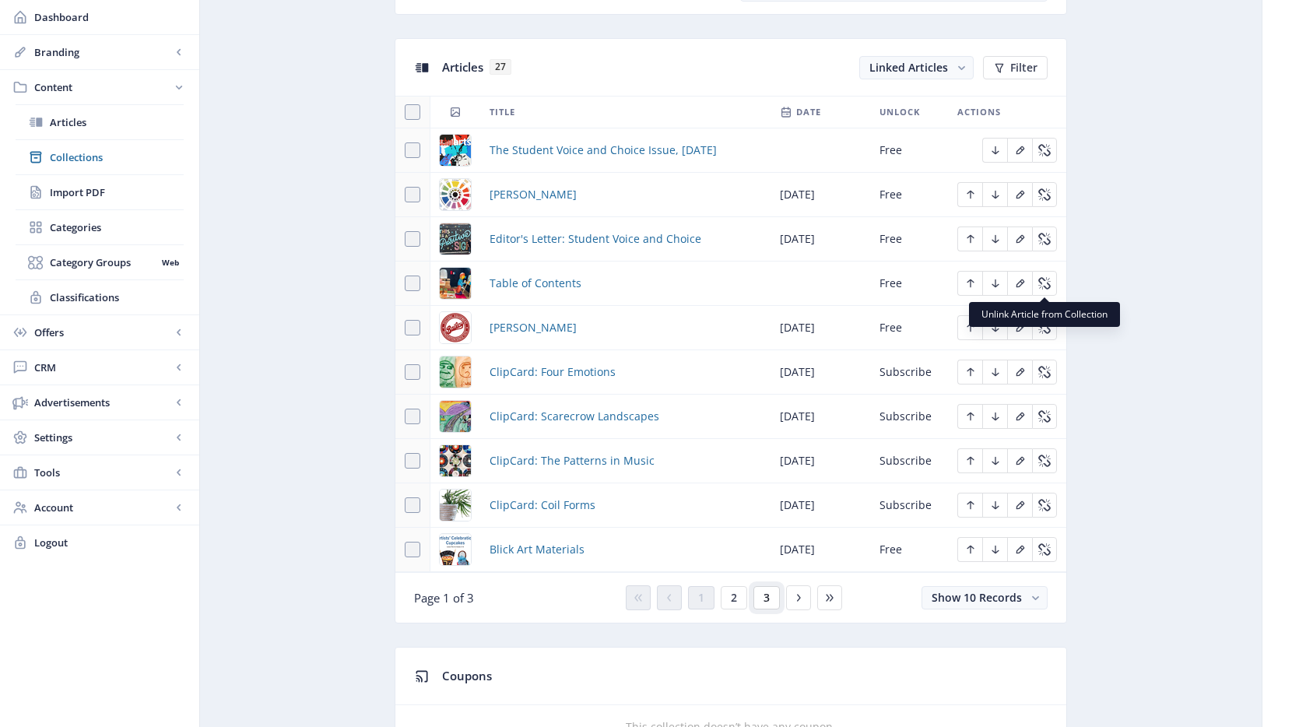
click at [760, 598] on button "3" at bounding box center [766, 597] width 26 height 23
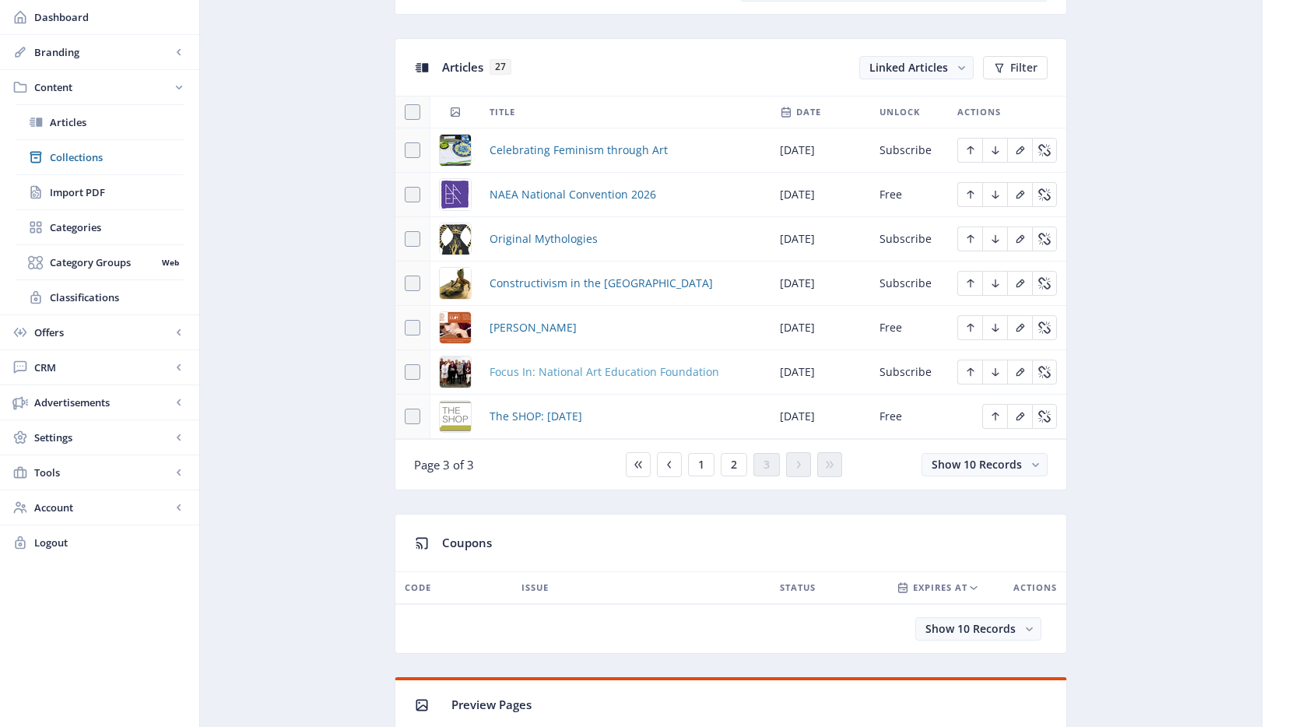
click at [654, 372] on span "Focus In: National Art Education Foundation" at bounding box center [604, 372] width 230 height 19
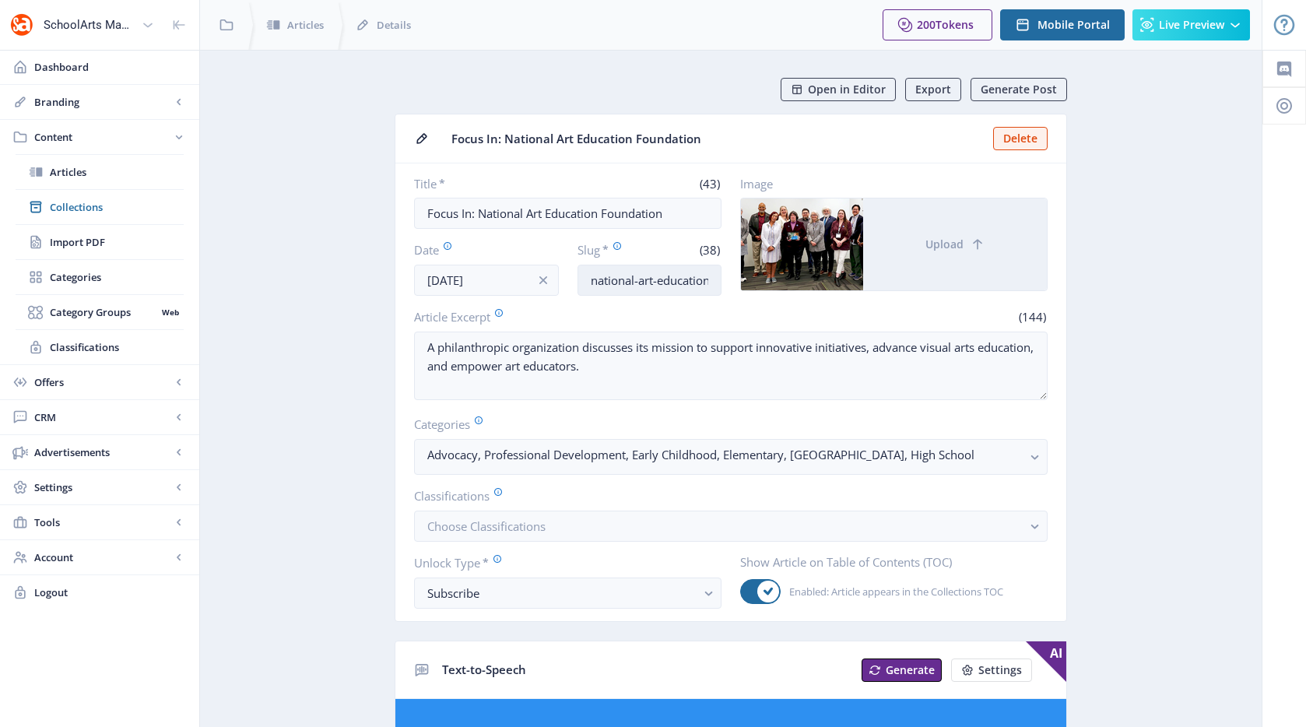
click at [643, 282] on input "national-art-education-foundation-1025" at bounding box center [649, 280] width 145 height 31
click at [647, 281] on input "national-art-education-foundation-1025" at bounding box center [649, 280] width 145 height 31
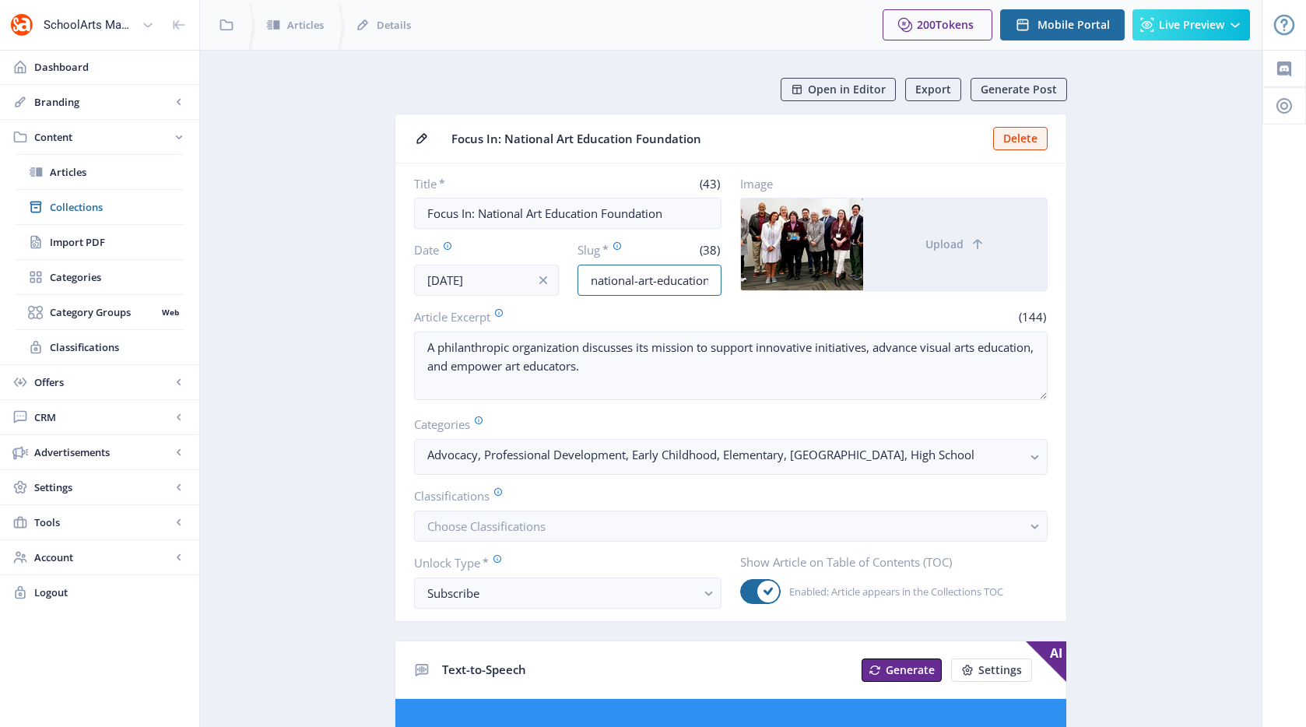
scroll to position [0, 97]
drag, startPoint x: 650, startPoint y: 281, endPoint x: 762, endPoint y: 283, distance: 111.3
click at [762, 283] on div "Title * (43) Focus In: National Art Education Foundation Date Sep 1, 2025 Slug …" at bounding box center [730, 236] width 633 height 120
click at [697, 282] on input "national-art-education-foundation-1025" at bounding box center [649, 280] width 145 height 31
click at [128, 223] on link "Collections" at bounding box center [100, 207] width 168 height 34
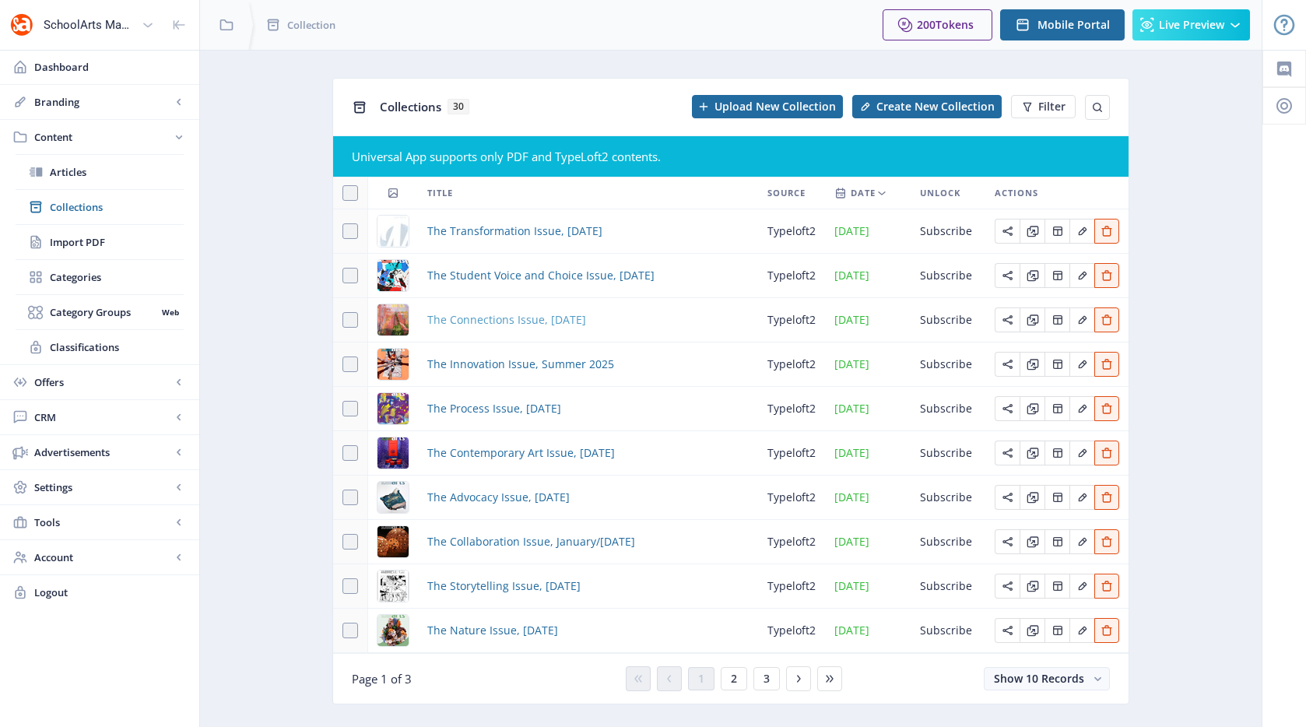
click at [496, 323] on span "The Connections Issue, [DATE]" at bounding box center [506, 319] width 159 height 19
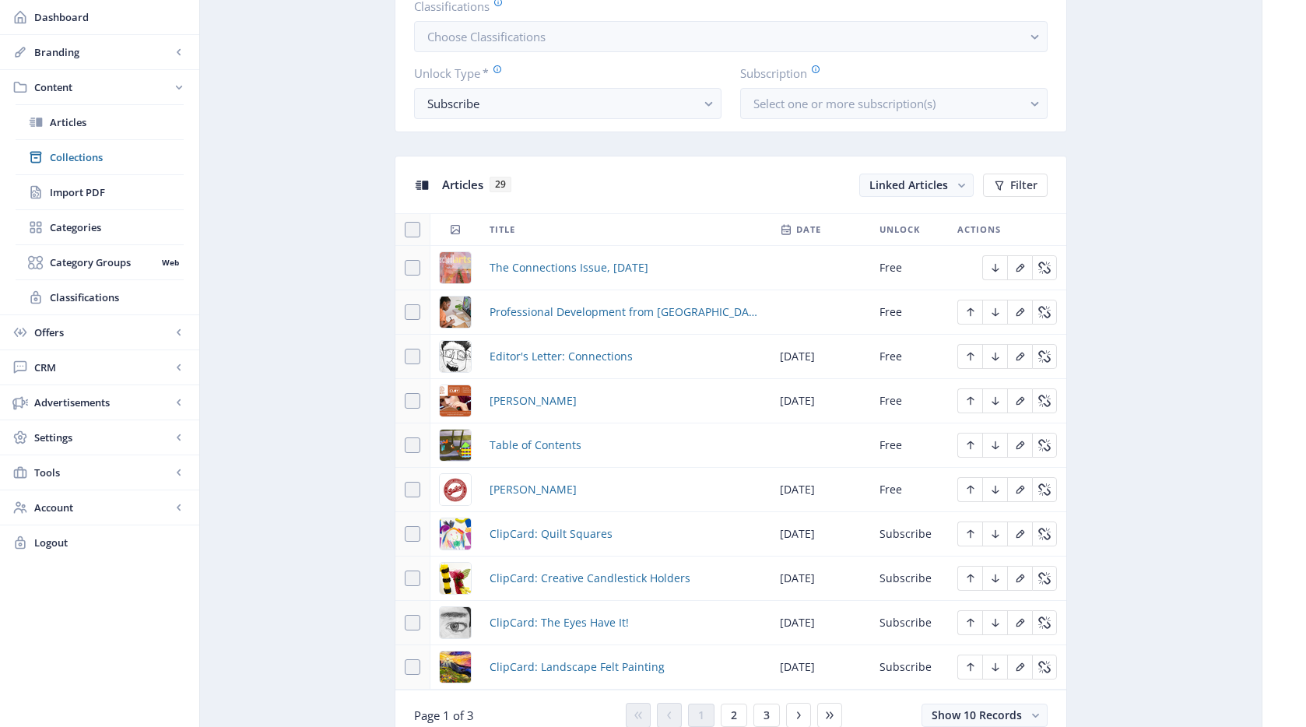
scroll to position [901, 0]
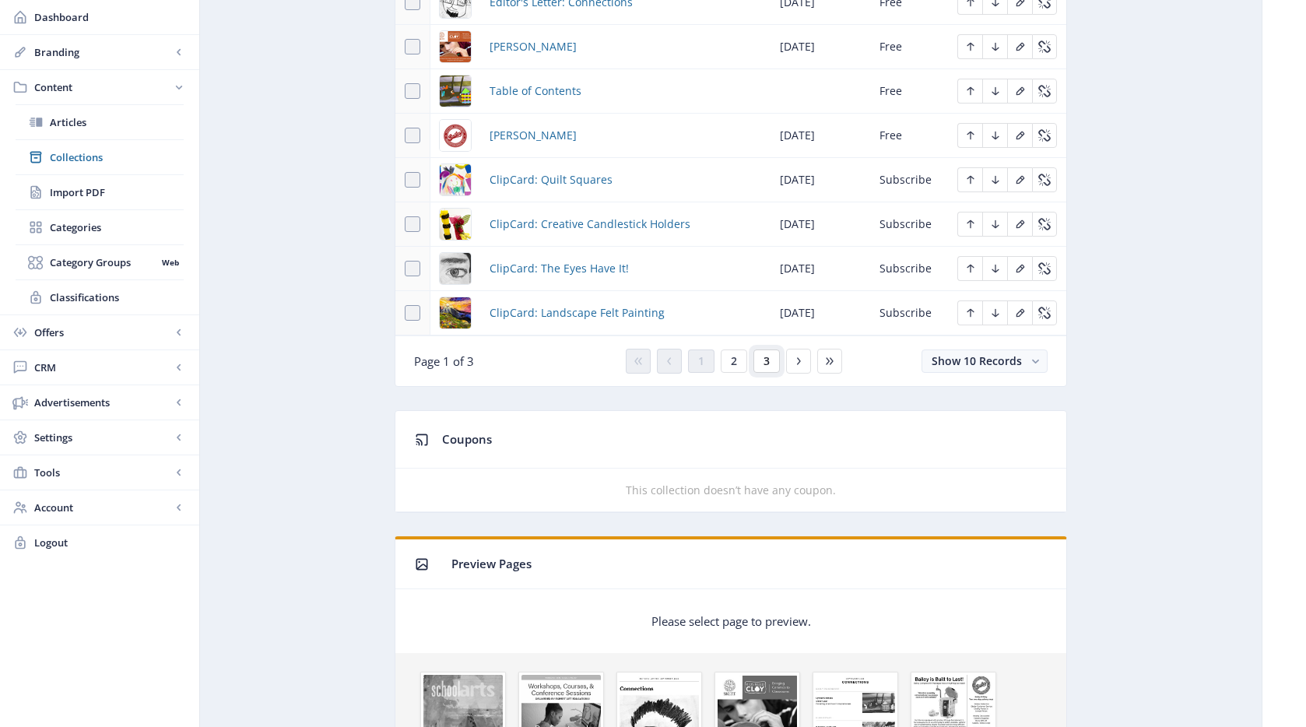
click at [770, 361] on button "3" at bounding box center [766, 360] width 26 height 23
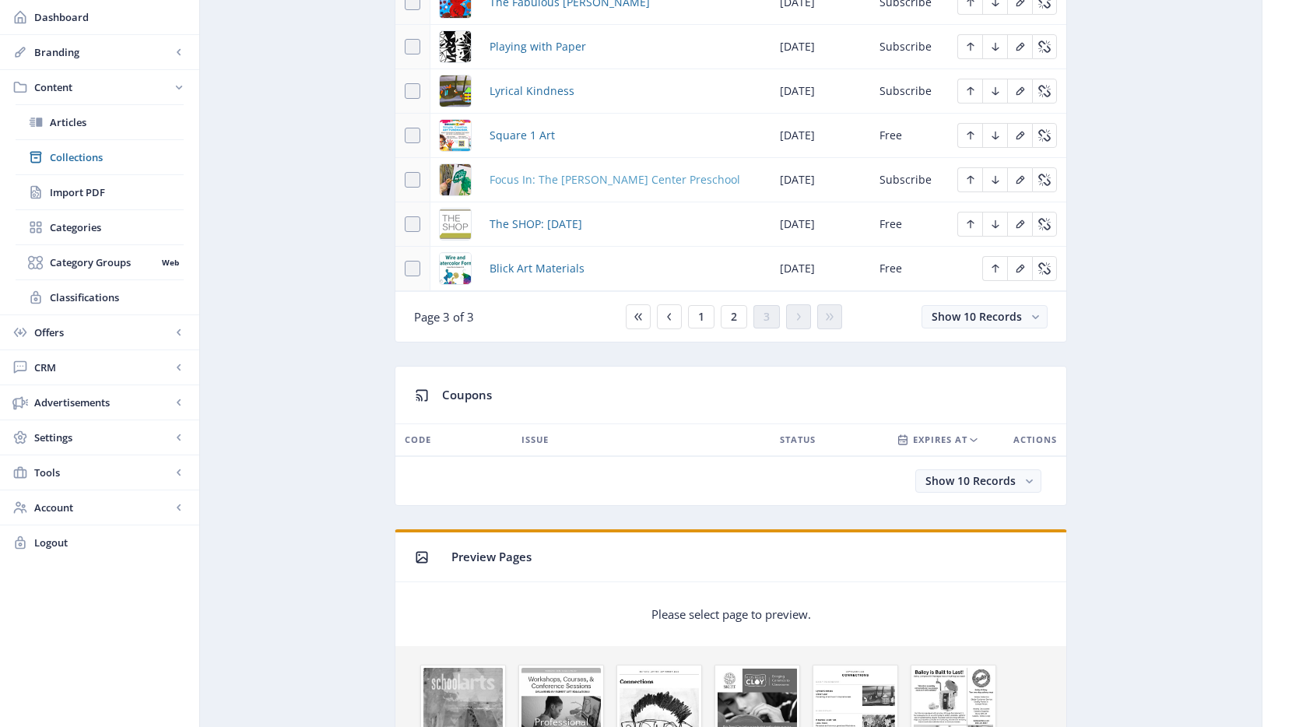
click at [573, 174] on span "Focus In: The [PERSON_NAME] Center Preschool" at bounding box center [614, 179] width 251 height 19
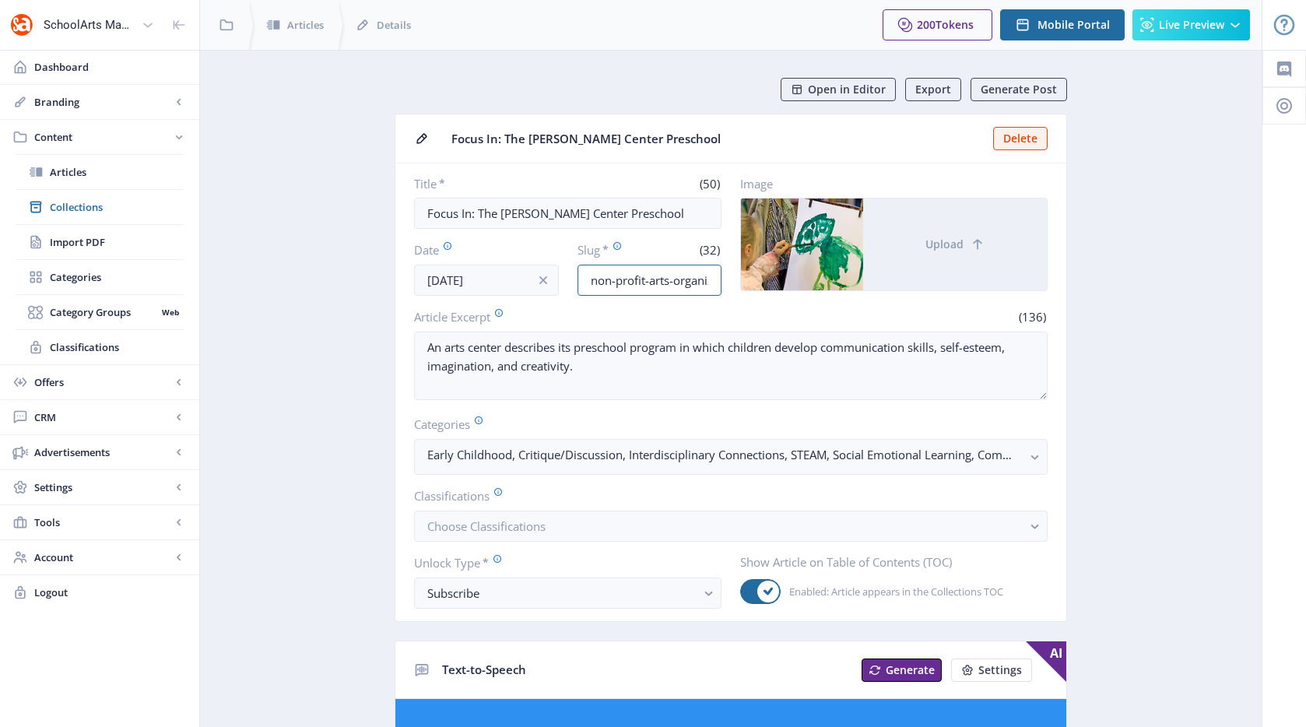
scroll to position [0, 57]
drag, startPoint x: 633, startPoint y: 286, endPoint x: 810, endPoint y: 287, distance: 177.4
click at [810, 287] on div "Title * (50) Focus In: The John Michael Kohler Center Preschool Date Aug 1, 202…" at bounding box center [730, 236] width 633 height 120
